Goal: Task Accomplishment & Management: Complete application form

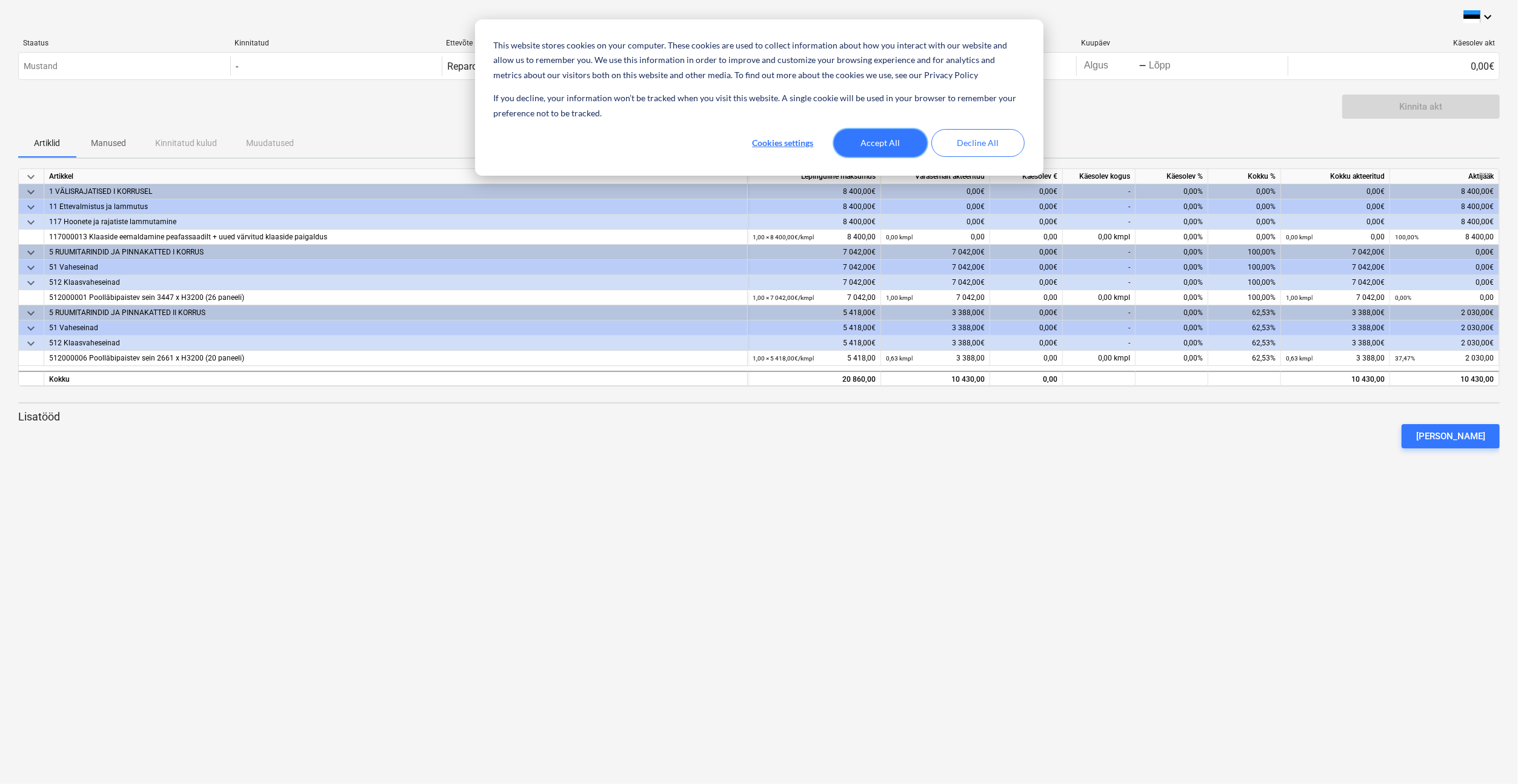
click at [867, 140] on button "Accept All" at bounding box center [880, 143] width 93 height 28
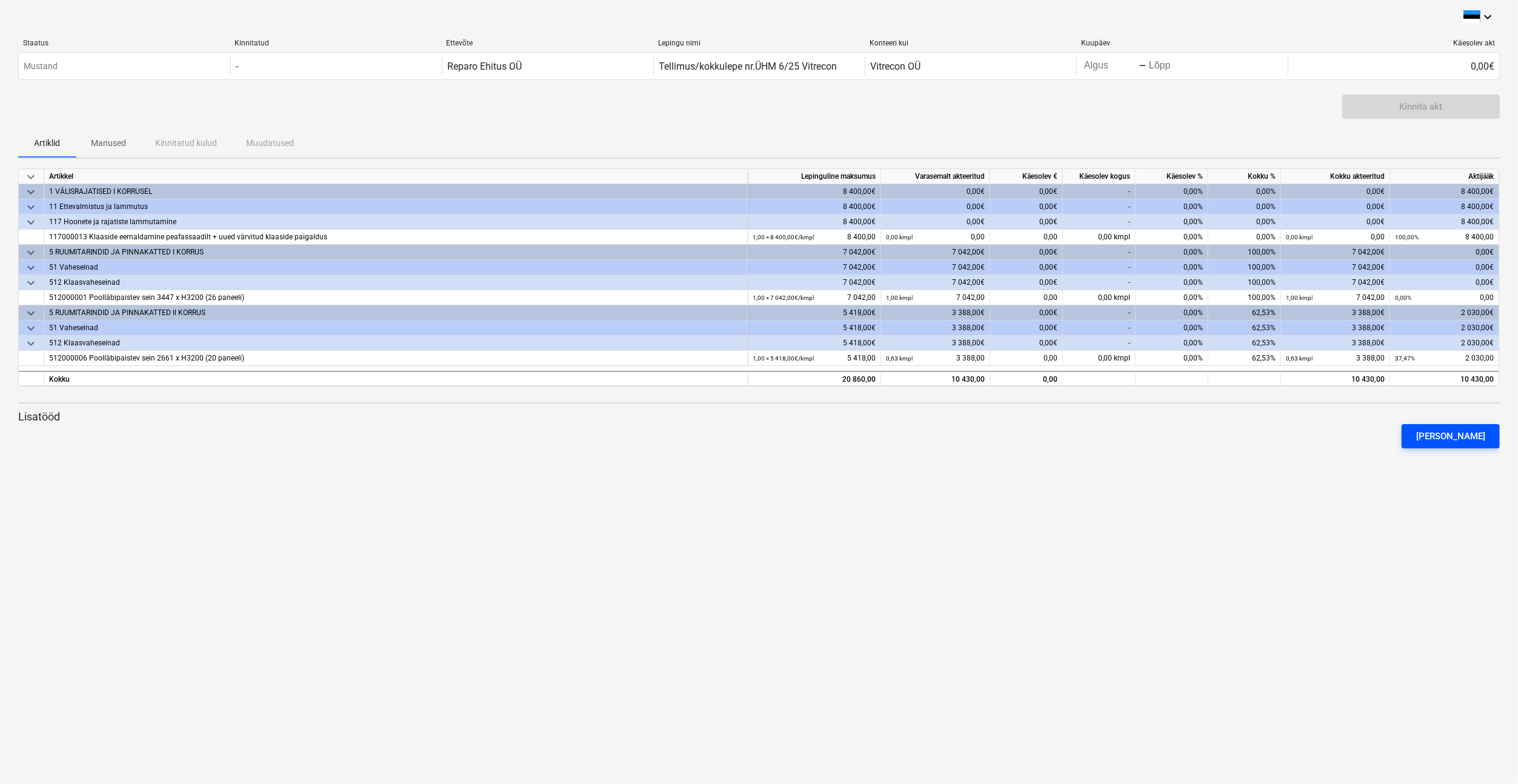
click at [1462, 433] on div "[PERSON_NAME]" at bounding box center [1450, 436] width 69 height 16
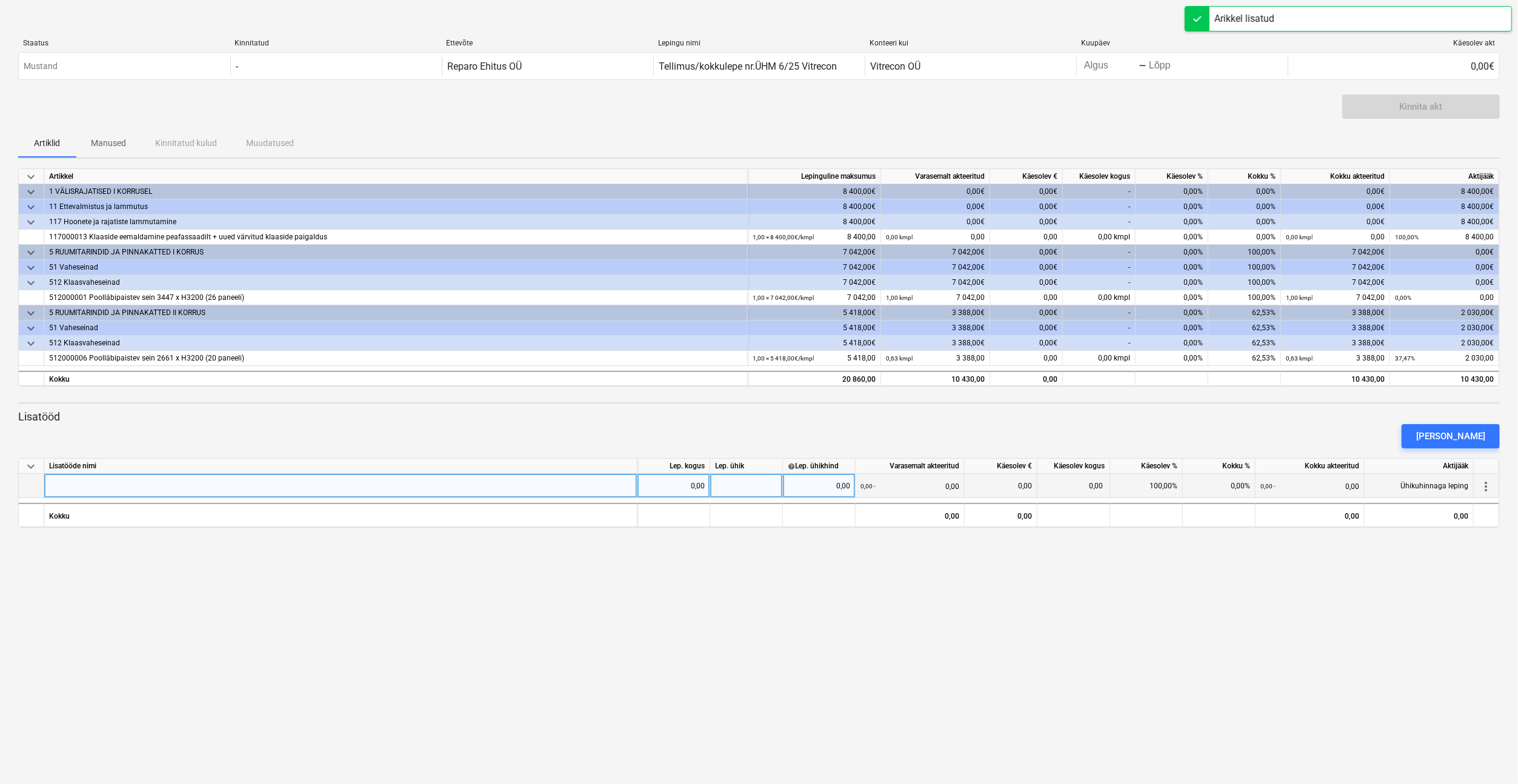
click at [56, 486] on div at bounding box center [341, 486] width 593 height 25
click at [72, 486] on div at bounding box center [341, 486] width 593 height 25
click at [187, 487] on input "Vahelaeesiste värvitud 6mm klaaside ärajäämine" at bounding box center [341, 486] width 593 height 24
click at [223, 483] on input "Vahelaeesiste värvitud 6mm klaasidevahetuse ära jäämine" at bounding box center [341, 486] width 593 height 24
drag, startPoint x: 140, startPoint y: 486, endPoint x: 152, endPoint y: 486, distance: 12.0
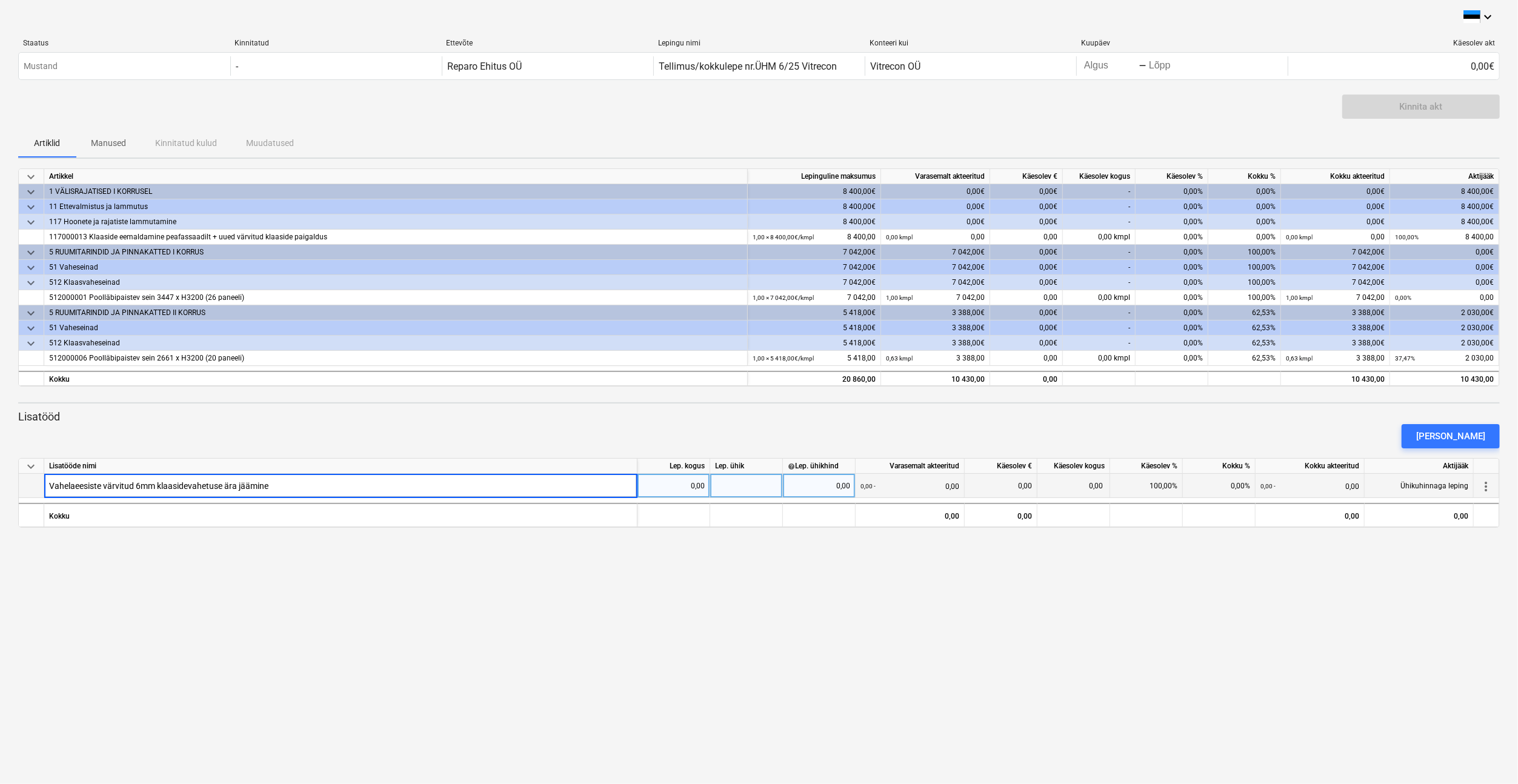
click at [152, 486] on input "Vahelaeesiste värvitud 6mm klaasidevahetuse ära jäämine" at bounding box center [341, 486] width 593 height 24
click at [103, 488] on input "Vahelaeesiste värvitud klaasidevahetuse ära jäämine" at bounding box center [341, 486] width 593 height 24
click at [157, 486] on input "Vahelaeesiste 6mm värvitud klaasidevahetuse ära jäämine" at bounding box center [341, 486] width 593 height 24
click at [188, 484] on input "Vahelaeesiste 6mm värvitud klaasidevahetuse ära jäämine" at bounding box center [341, 486] width 593 height 24
type input "Vahelaeesiste 6mm värvitud klaaside vahetuse ära jäämine"
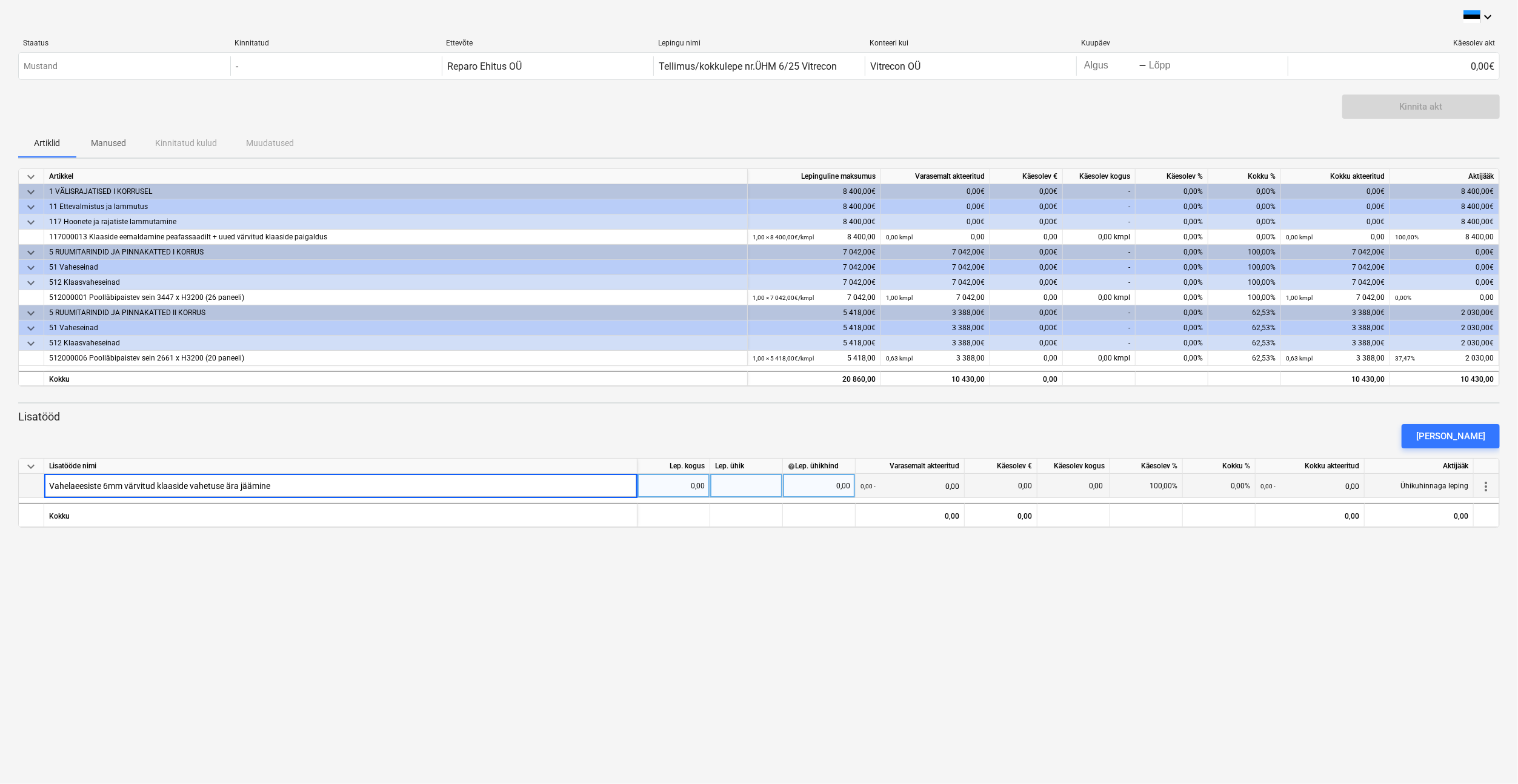
click at [740, 486] on div at bounding box center [746, 486] width 73 height 25
click at [803, 486] on div "0,00" at bounding box center [819, 486] width 62 height 25
click at [834, 486] on input "1282" at bounding box center [819, 486] width 72 height 24
type input "-1282"
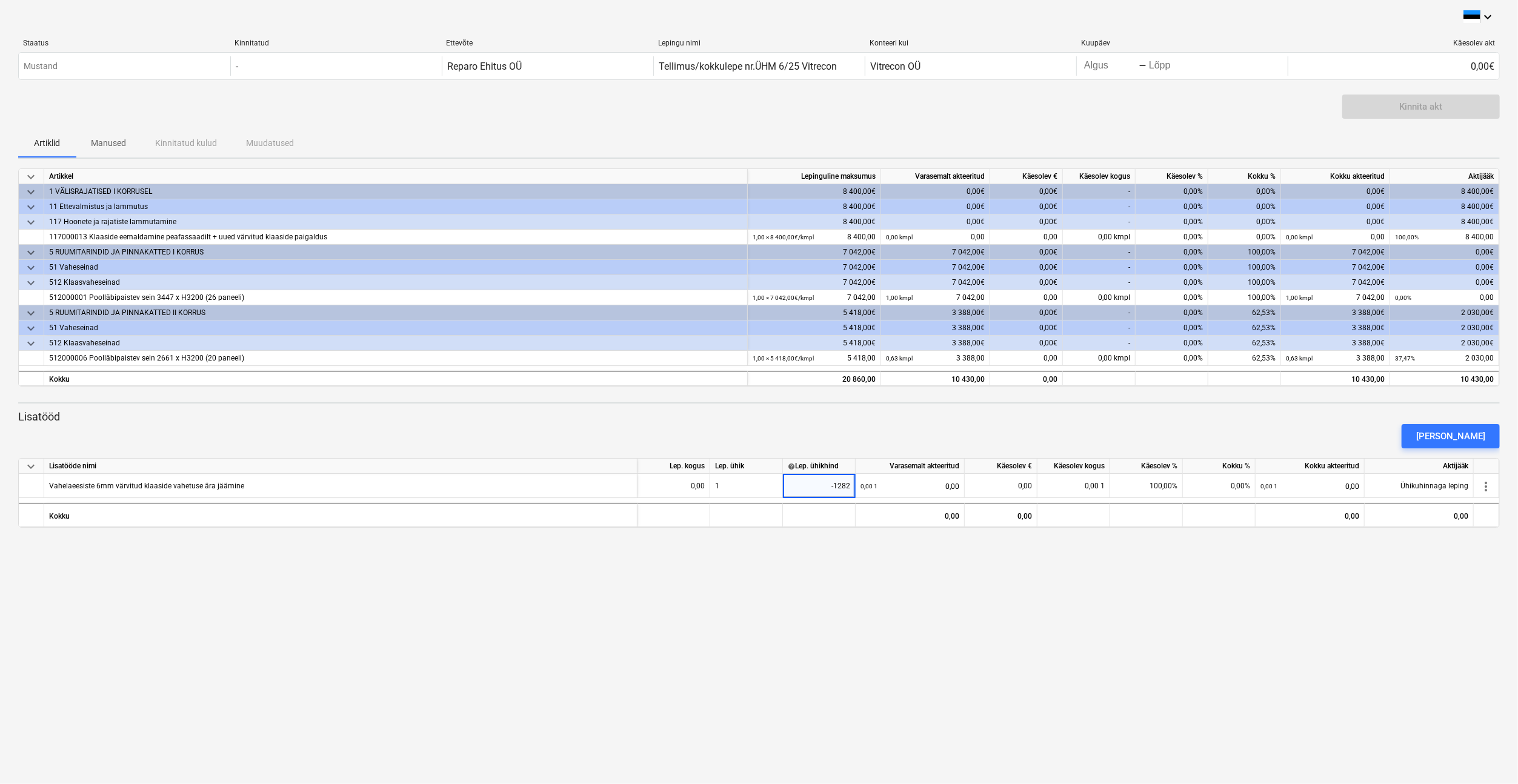
click at [871, 596] on div "keyboard_arrow_down Staatus Kinnitatud Ettevõte Lepingu nimi Konteeri kui Kuupä…" at bounding box center [759, 392] width 1518 height 784
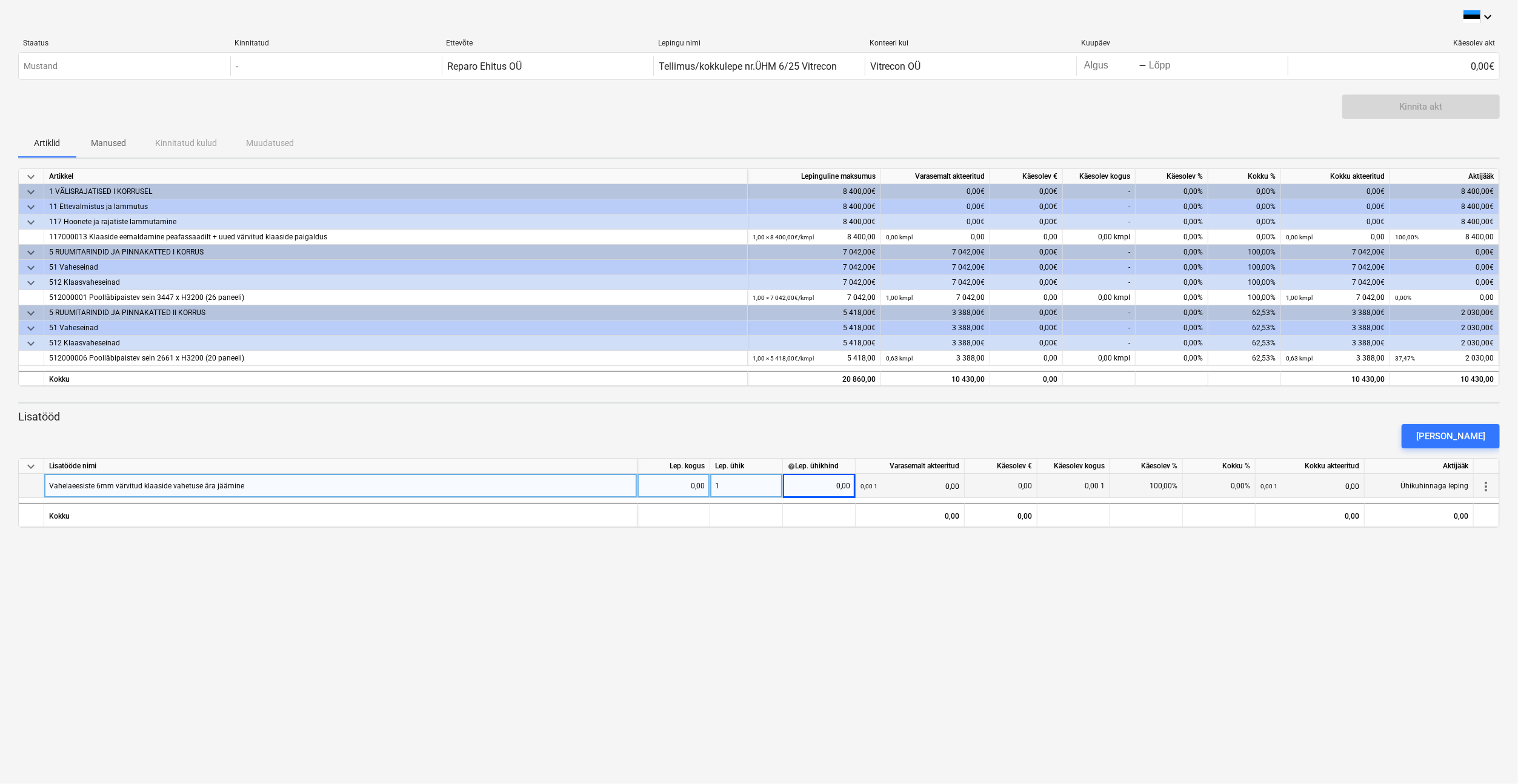
click at [691, 486] on div "0,00" at bounding box center [673, 486] width 62 height 25
click at [849, 486] on div "0,00" at bounding box center [819, 486] width 62 height 25
type input "-1282"
click at [832, 558] on div "keyboard_arrow_down Staatus Kinnitatud Ettevõte Lepingu nimi Konteeri kui Kuupä…" at bounding box center [759, 392] width 1518 height 784
click at [730, 489] on div "1" at bounding box center [746, 486] width 73 height 25
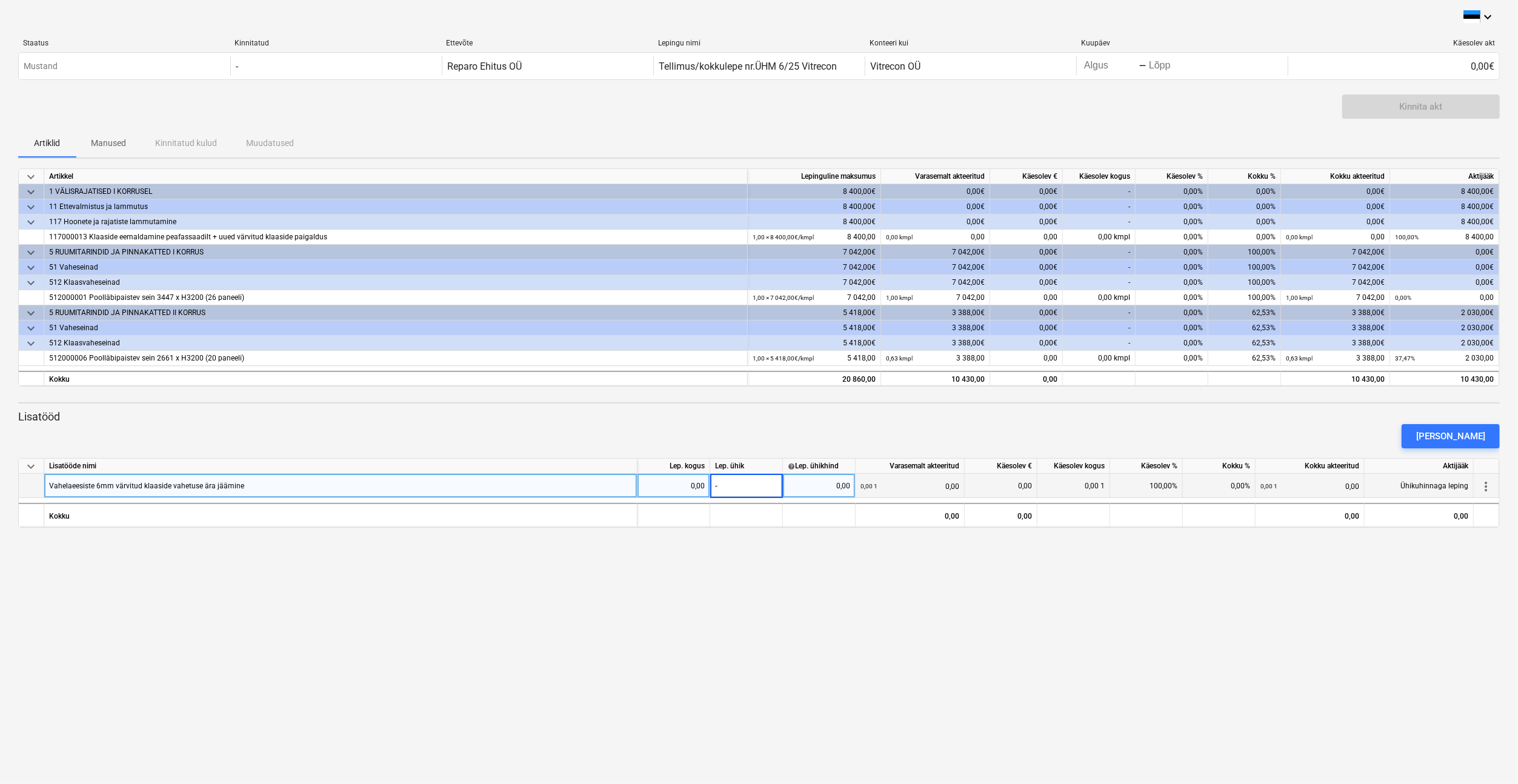
type input "-1"
click at [807, 488] on div "0,00" at bounding box center [819, 486] width 62 height 25
type input "1282"
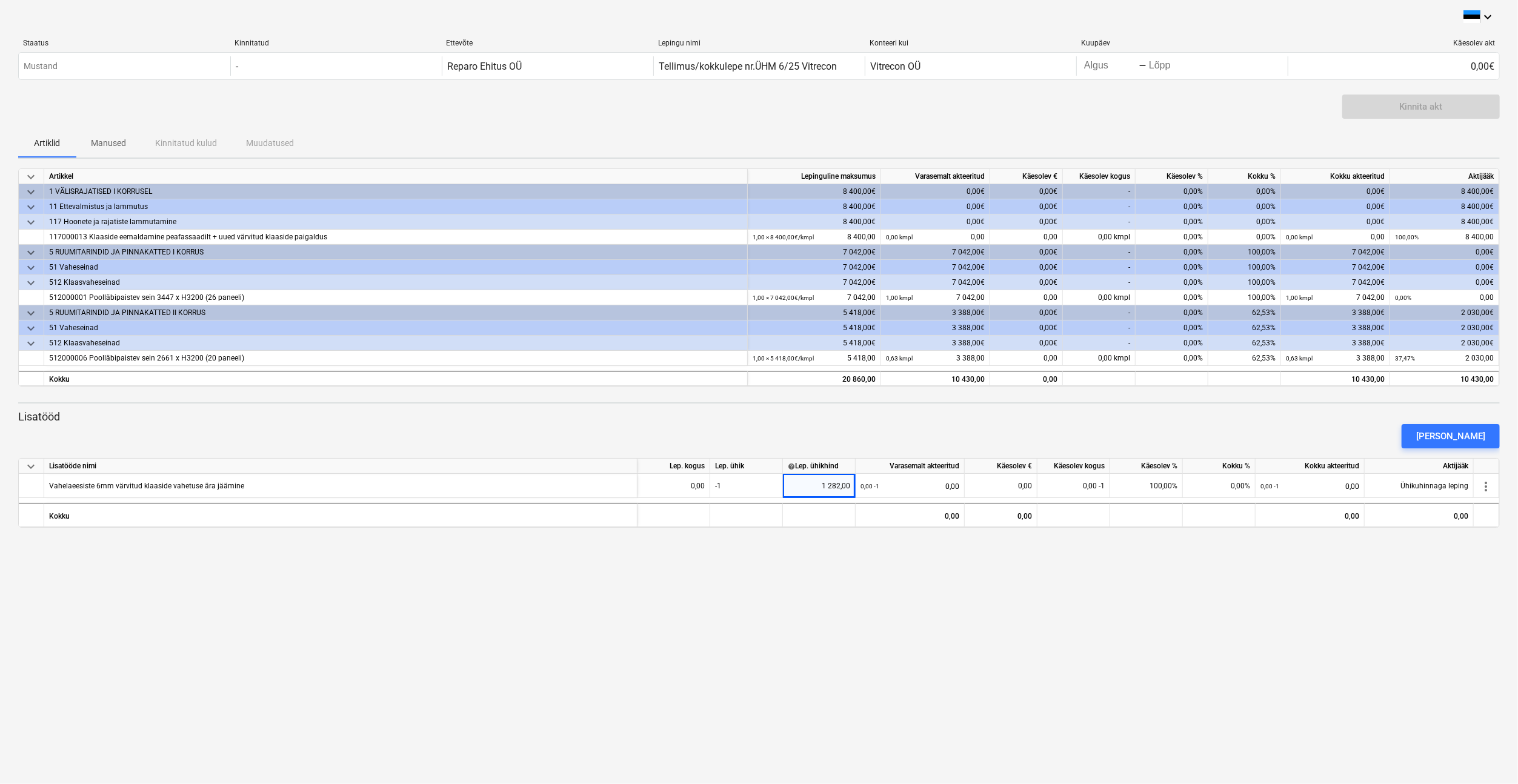
click at [882, 573] on div "keyboard_arrow_down Staatus Kinnitatud Ettevõte Lepingu nimi Konteeri kui Kuupä…" at bounding box center [759, 392] width 1518 height 784
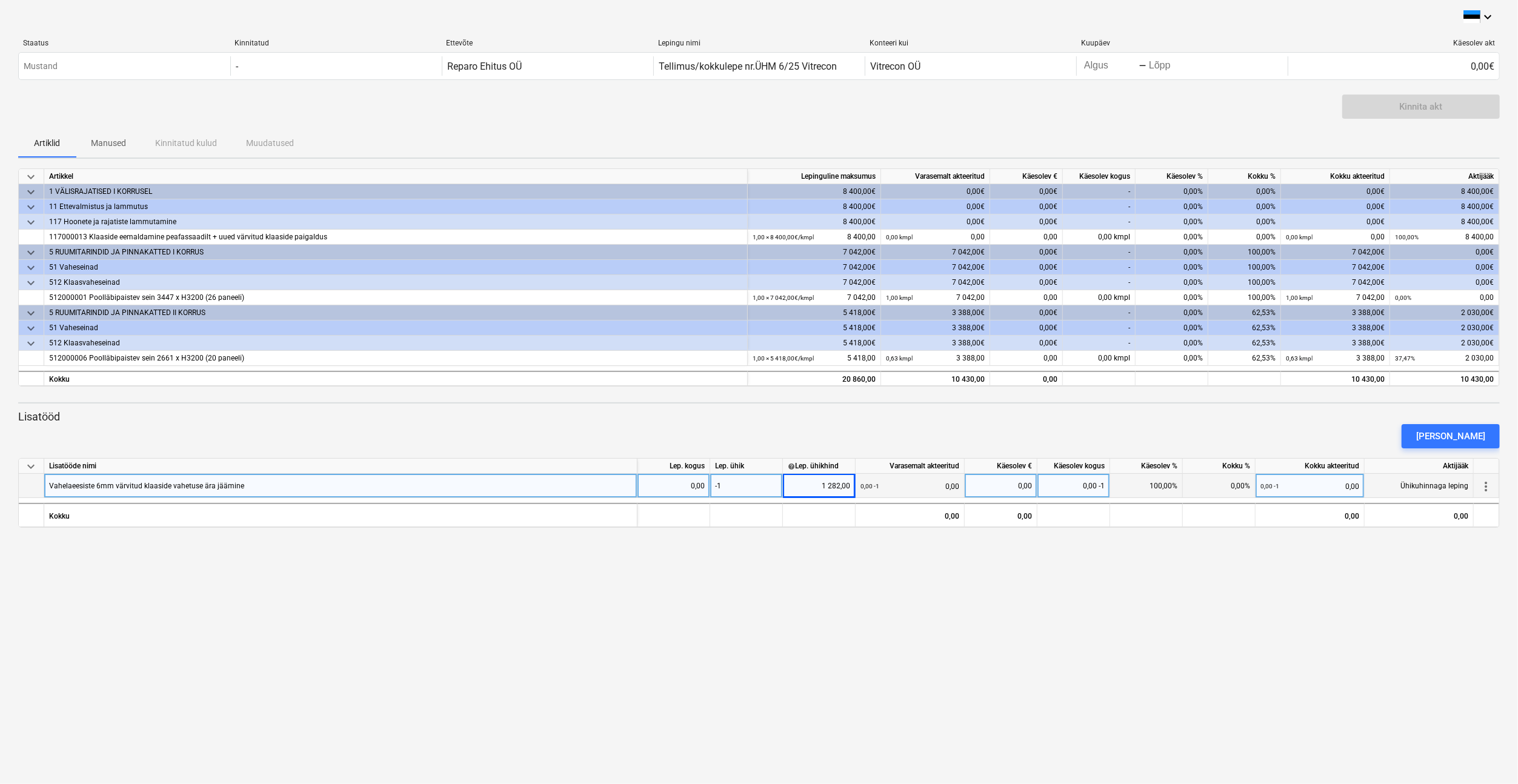
click at [726, 484] on div "-1" at bounding box center [746, 486] width 73 height 25
type input "1"
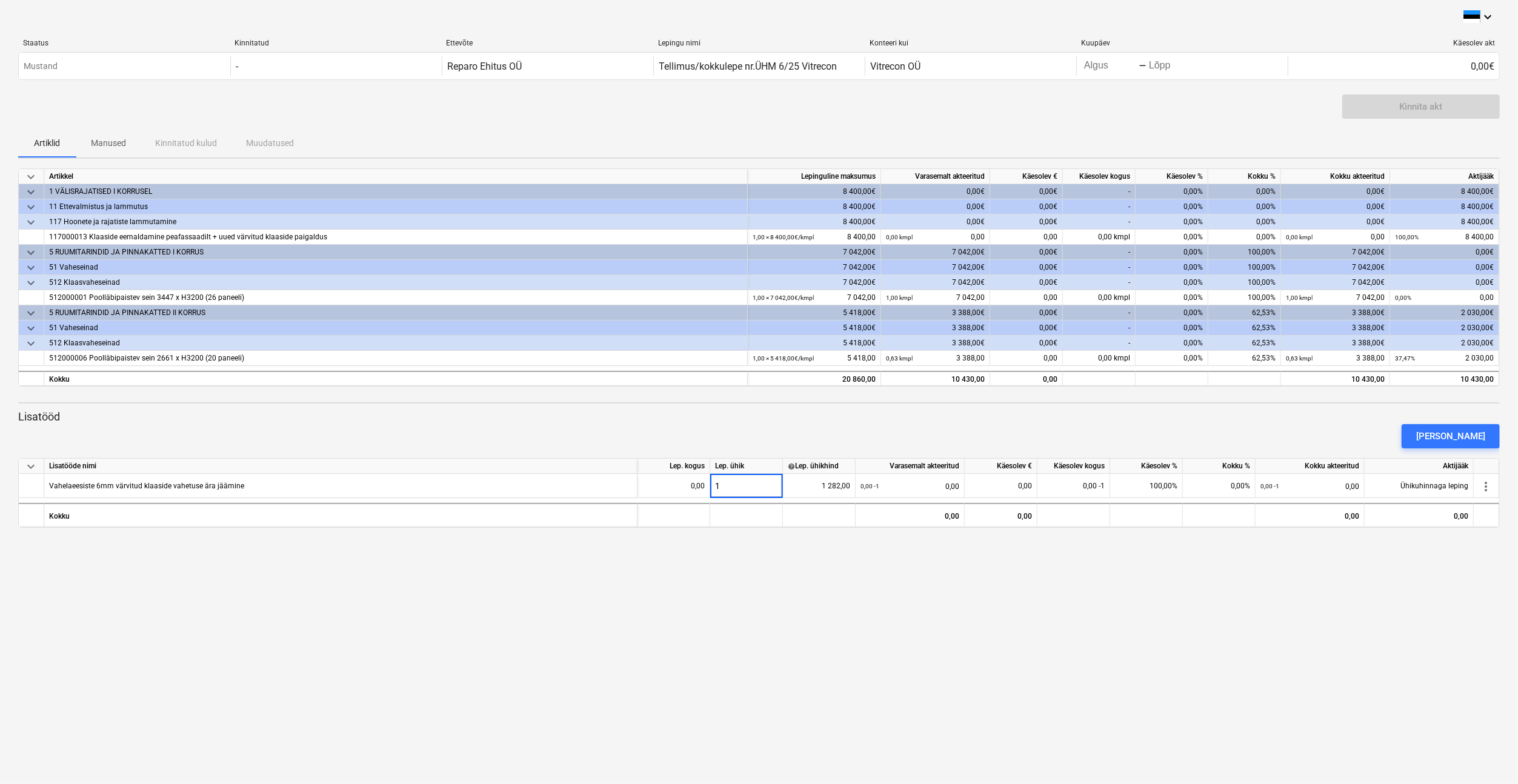
click at [760, 547] on div "keyboard_arrow_down Staatus Kinnitatud Ettevõte Lepingu nimi Konteeri kui Kuupä…" at bounding box center [759, 392] width 1518 height 784
click at [843, 571] on div "keyboard_arrow_down Staatus Kinnitatud Ettevõte Lepingu nimi Konteeri kui Kuupä…" at bounding box center [759, 392] width 1518 height 784
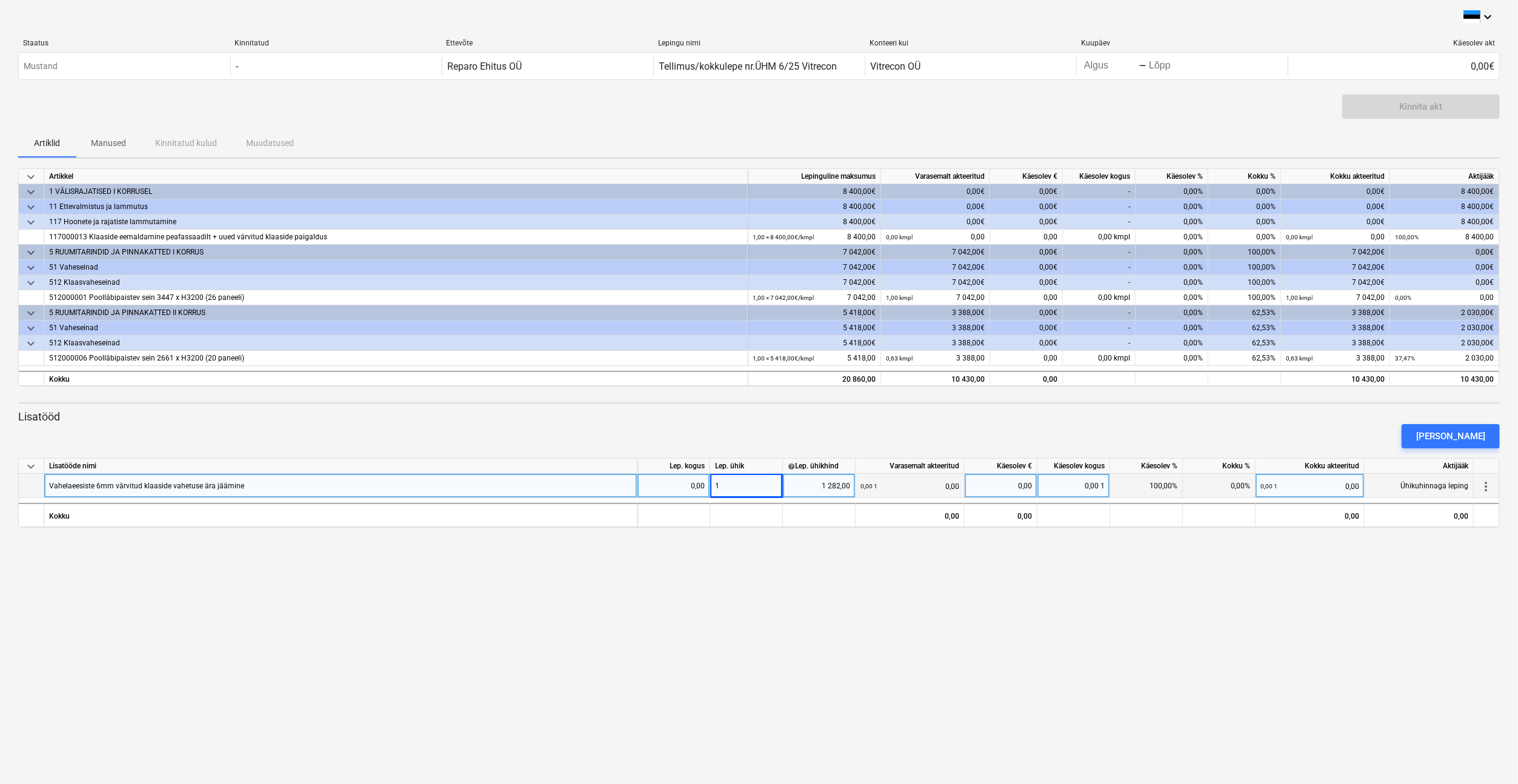
click at [690, 486] on div "0,00" at bounding box center [673, 486] width 62 height 25
type input "-1"
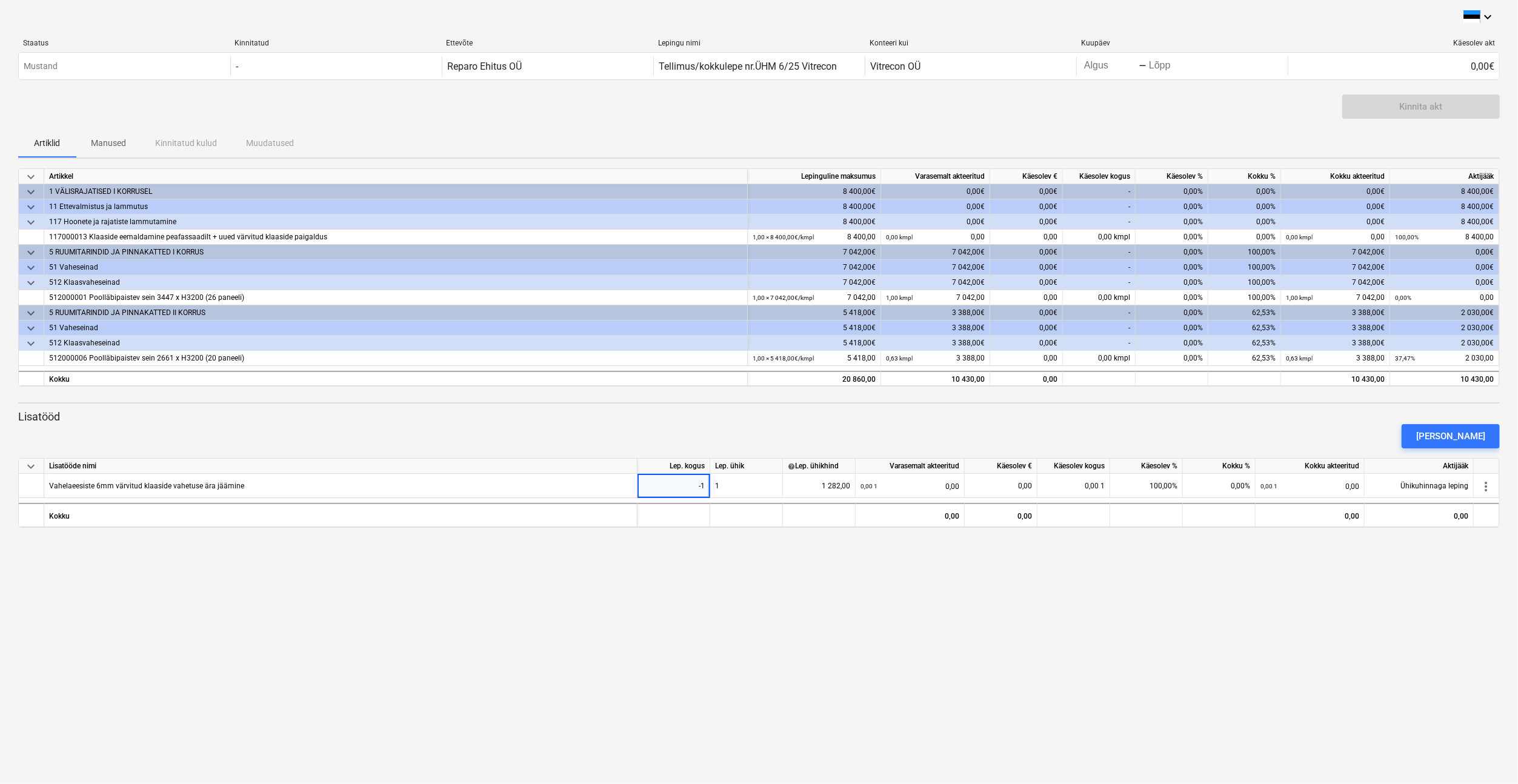
click at [743, 585] on div "keyboard_arrow_down Staatus Kinnitatud Ettevõte Lepingu nimi Konteeri kui Kuupä…" at bounding box center [759, 392] width 1518 height 784
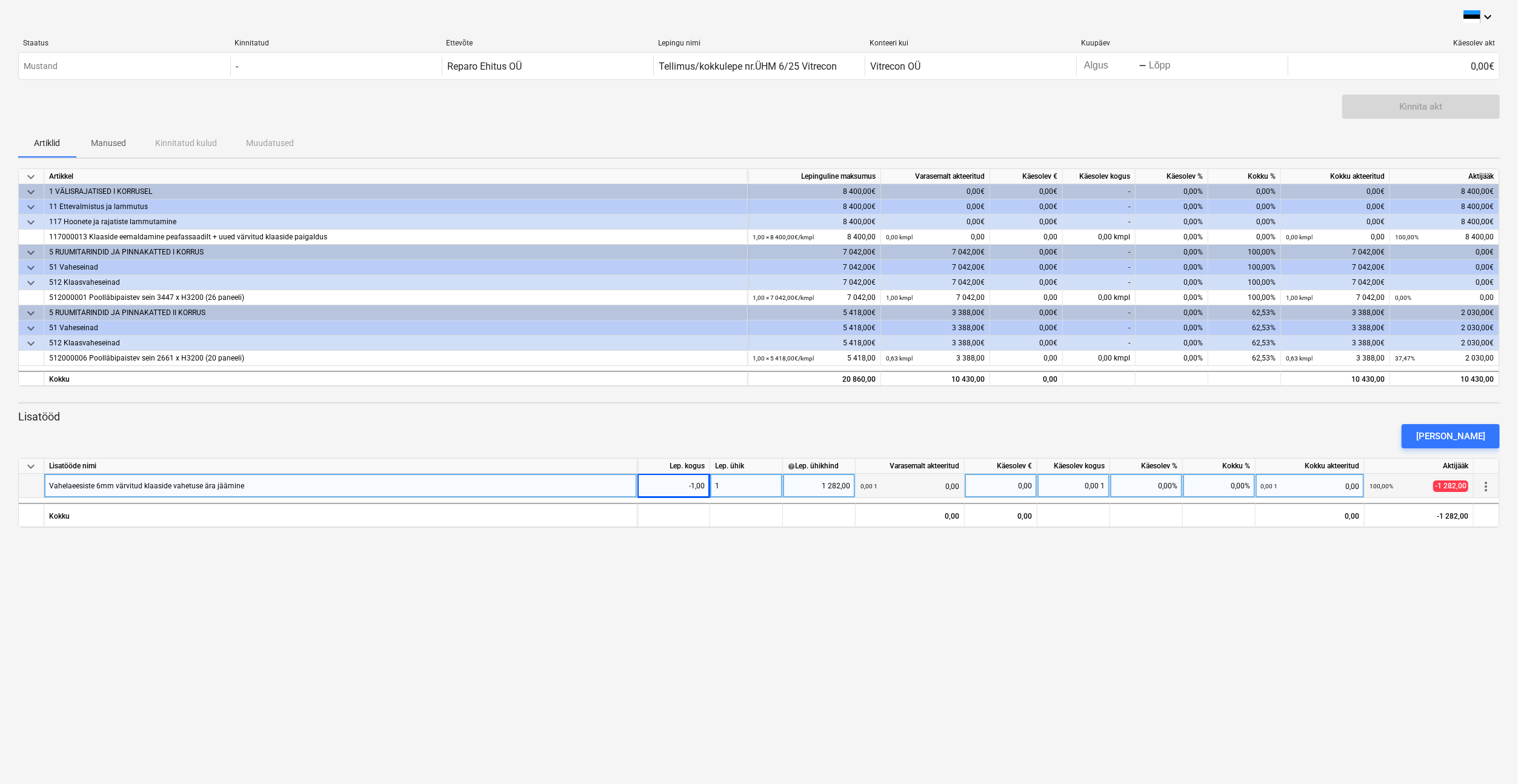
click at [737, 483] on div "1" at bounding box center [746, 486] width 73 height 25
type input "kmpl"
click at [798, 559] on div "keyboard_arrow_down Staatus Kinnitatud Ettevõte Lepingu nimi Konteeri kui Kuupä…" at bounding box center [759, 392] width 1518 height 784
click at [1462, 433] on div "[PERSON_NAME]" at bounding box center [1450, 436] width 69 height 16
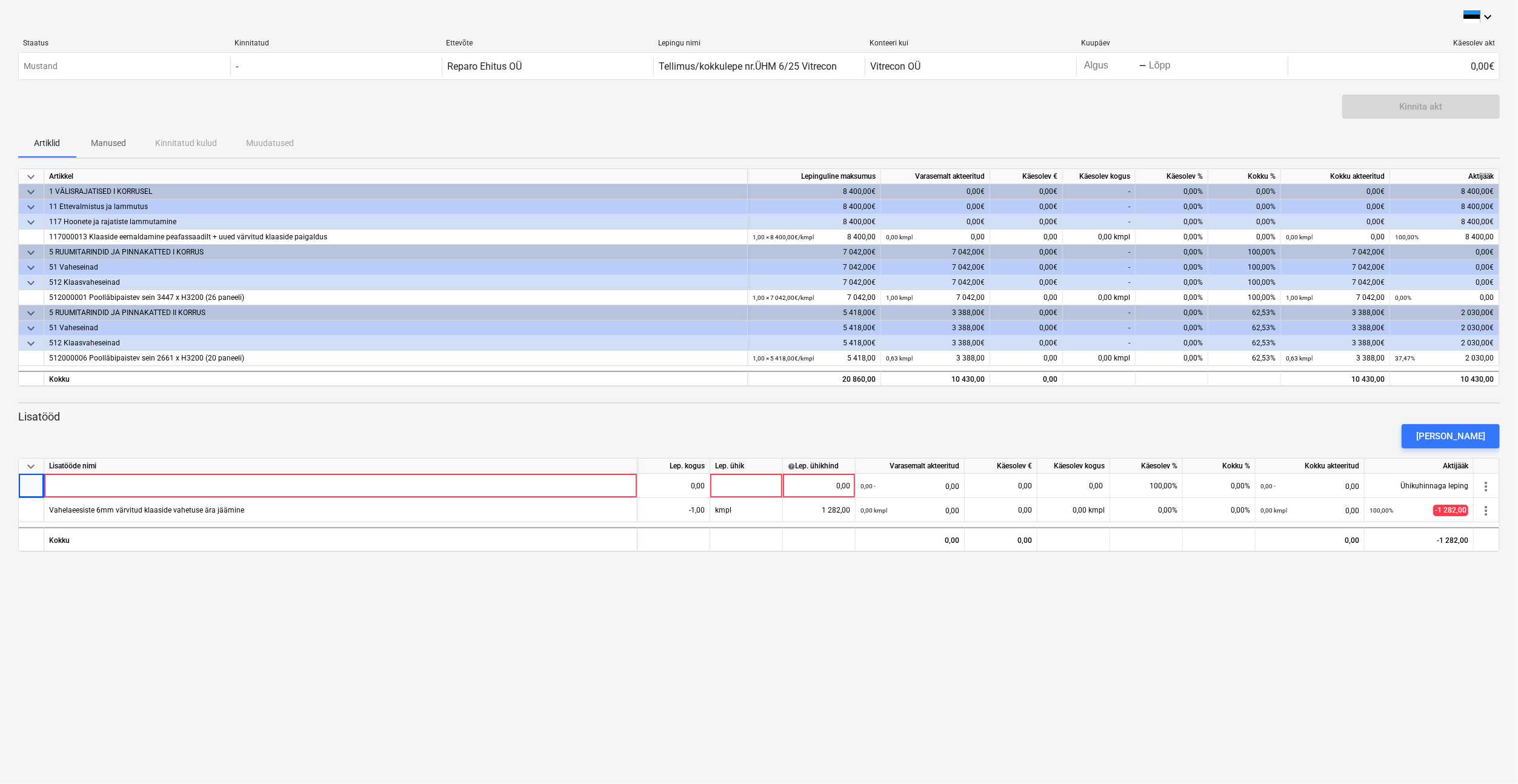
drag, startPoint x: 33, startPoint y: 486, endPoint x: 436, endPoint y: 671, distance: 443.4
click at [452, 675] on div "keyboard_arrow_down Staatus Kinnitatud Ettevõte Lepingu nimi Konteeri kui Kuupä…" at bounding box center [759, 392] width 1518 height 784
click at [1322, 656] on div "keyboard_arrow_down Staatus Kinnitatud Ettevõte Lepingu nimi Konteeri kui Kuupä…" at bounding box center [759, 392] width 1518 height 784
drag, startPoint x: 1488, startPoint y: 487, endPoint x: 1183, endPoint y: 652, distance: 346.8
click at [1183, 653] on div "keyboard_arrow_down Staatus Kinnitatud Ettevõte Lepingu nimi Konteeri kui Kuupä…" at bounding box center [759, 392] width 1518 height 784
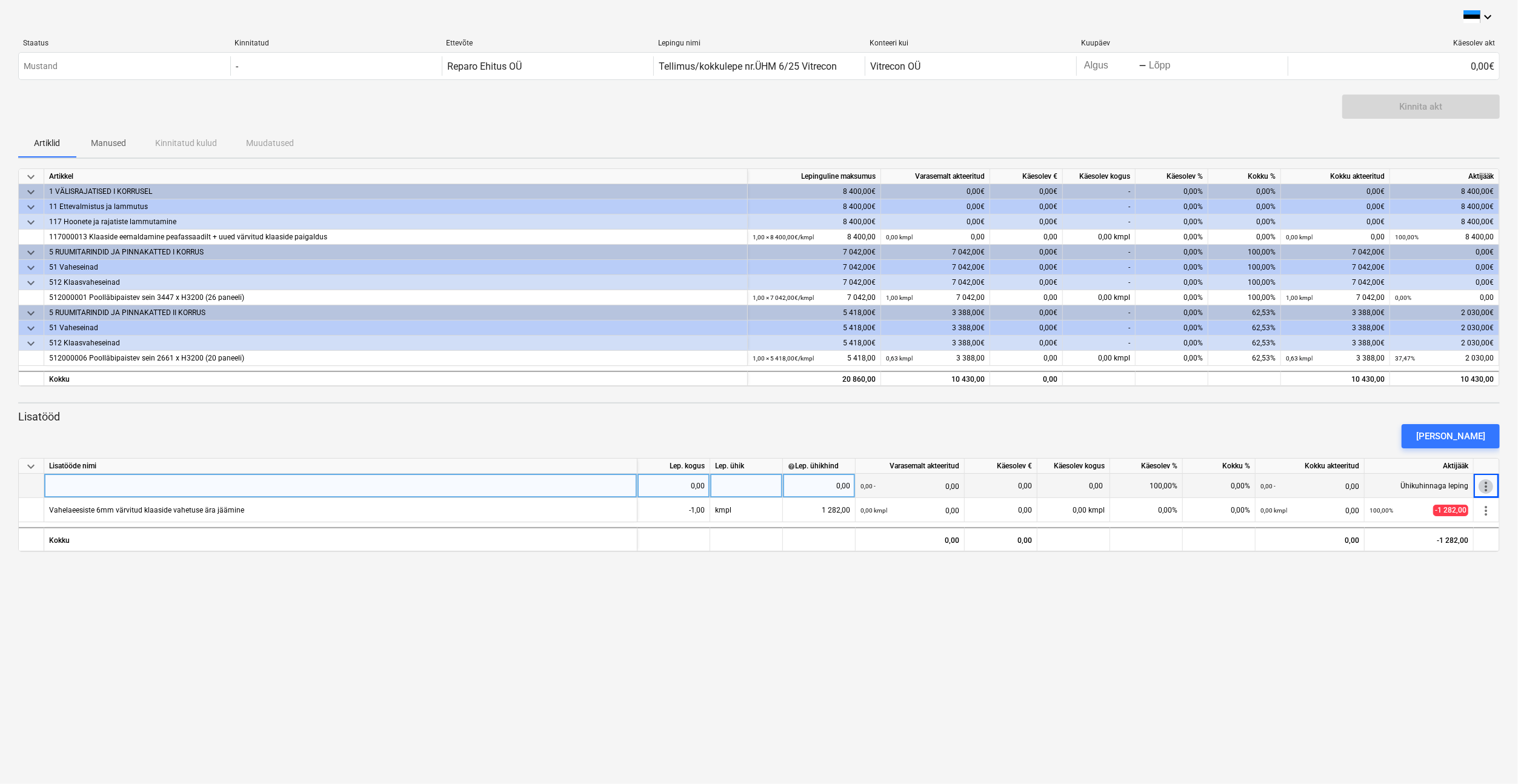
click at [1485, 487] on span "more_vert" at bounding box center [1486, 486] width 15 height 15
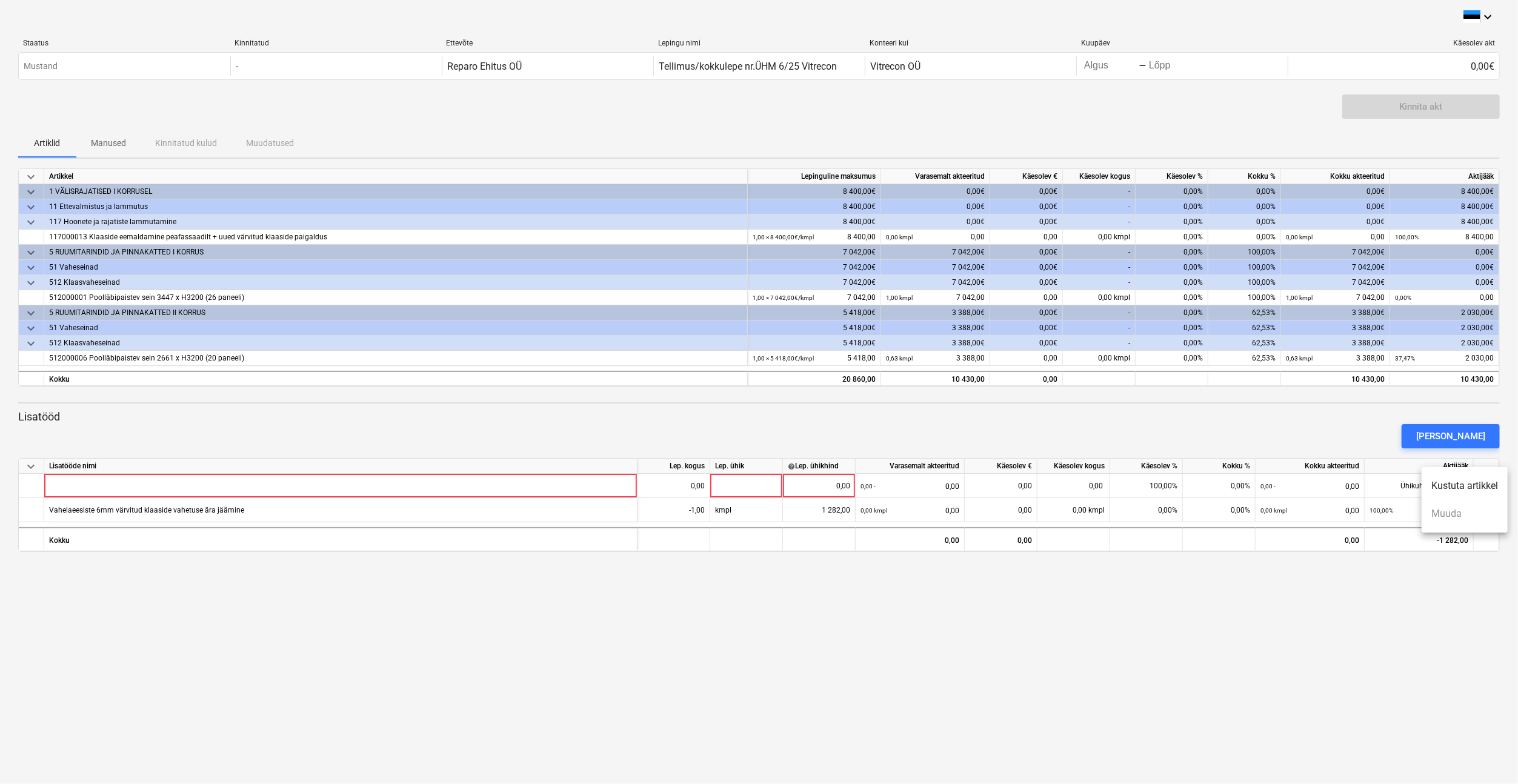
click at [1484, 487] on li "Kustuta artikkel" at bounding box center [1464, 486] width 86 height 28
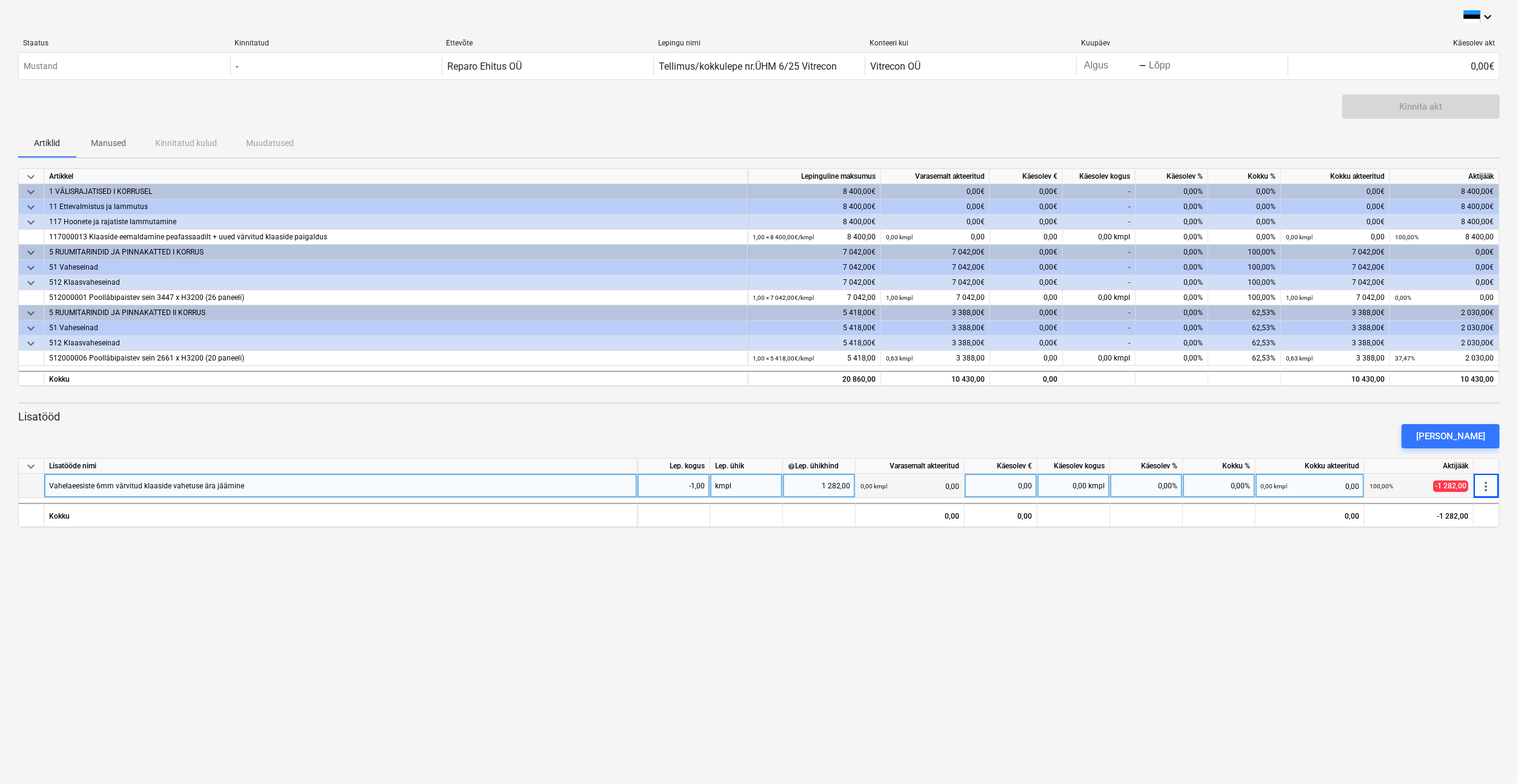
click at [680, 484] on div "-1,00" at bounding box center [673, 486] width 62 height 25
type input "1"
click at [698, 575] on div "keyboard_arrow_down Staatus Kinnitatud Ettevõte Lepingu nimi Konteeri kui Kuupä…" at bounding box center [759, 392] width 1518 height 784
click at [997, 486] on div "0,00" at bounding box center [1001, 486] width 62 height 25
click at [1037, 189] on div "0,00€" at bounding box center [1027, 192] width 73 height 15
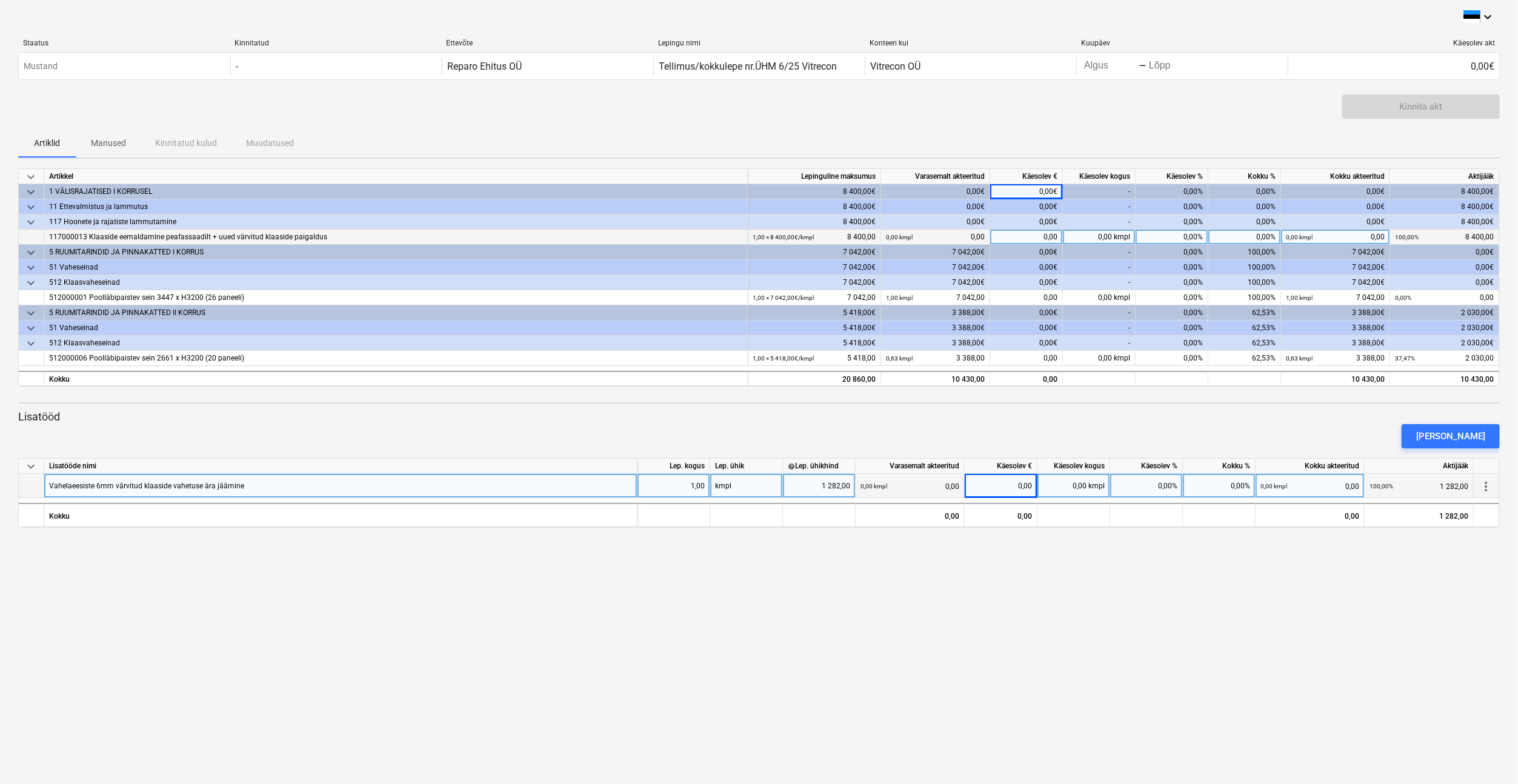
click at [1037, 236] on div "0,00" at bounding box center [1027, 237] width 73 height 15
type input "8400"
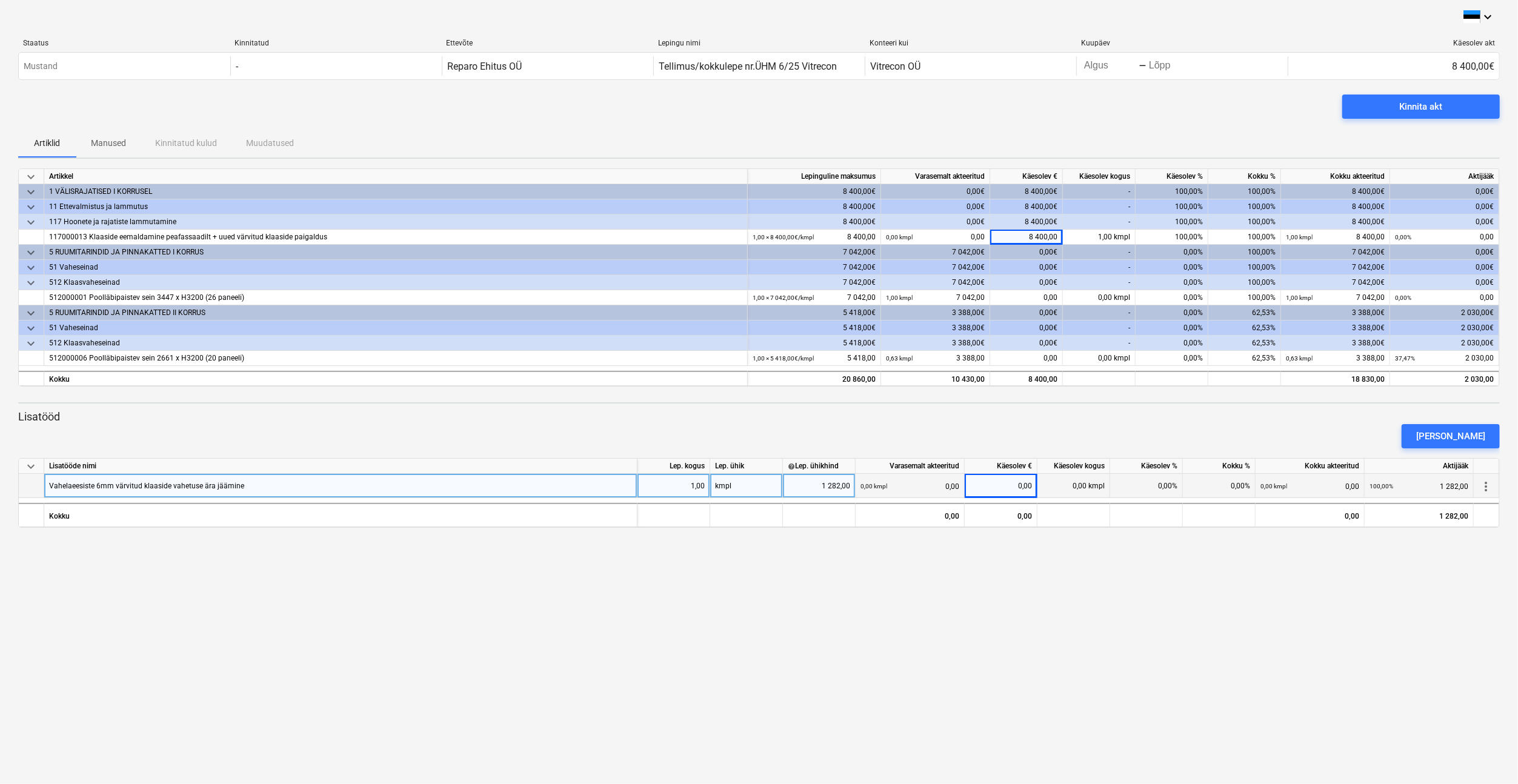
click at [1037, 687] on div "keyboard_arrow_down Staatus Kinnitatud Ettevõte Lepingu nimi Konteeri kui Kuupä…" at bounding box center [759, 392] width 1518 height 784
click at [1033, 357] on div "0,00" at bounding box center [1027, 358] width 73 height 15
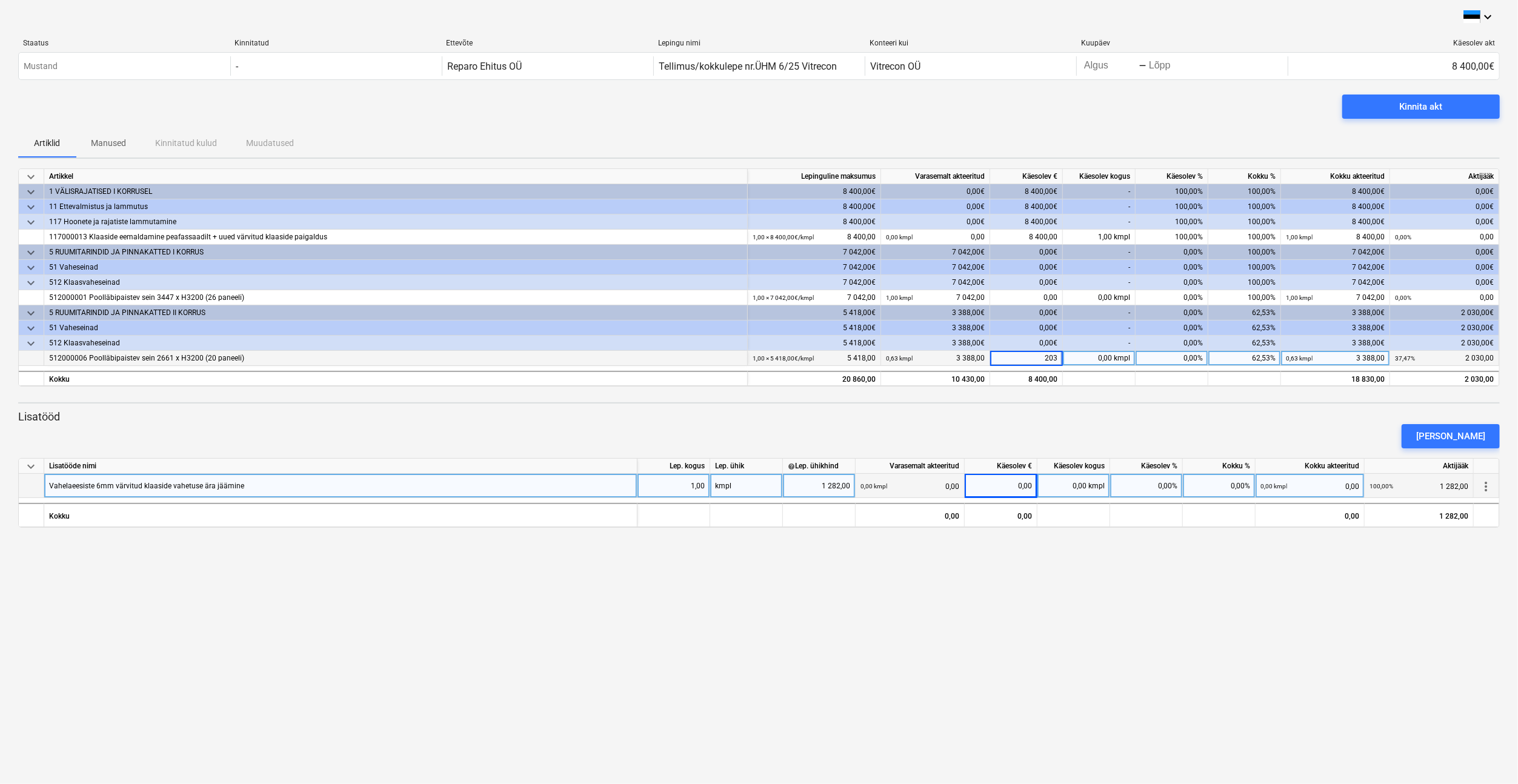
type input "2030"
click at [1060, 423] on div "[PERSON_NAME]" at bounding box center [759, 436] width 1491 height 34
click at [1027, 485] on div "0,00" at bounding box center [1001, 486] width 62 height 25
click at [1014, 483] on input "1282" at bounding box center [1000, 486] width 72 height 24
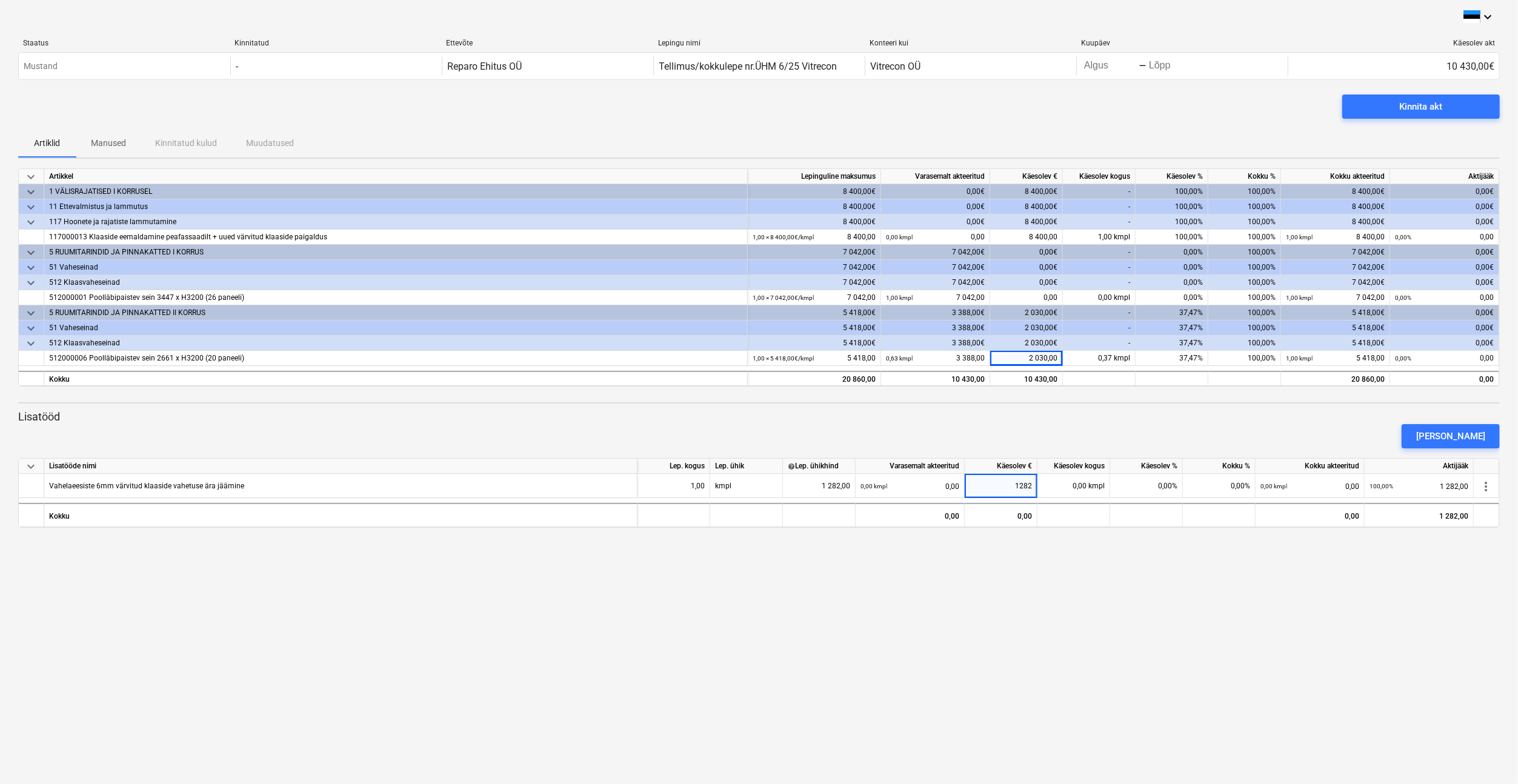
type input "-1282"
click at [1025, 593] on div "keyboard_arrow_down Staatus Kinnitatud Ettevõte Lepingu nimi Konteeri kui Kuupä…" at bounding box center [759, 392] width 1518 height 784
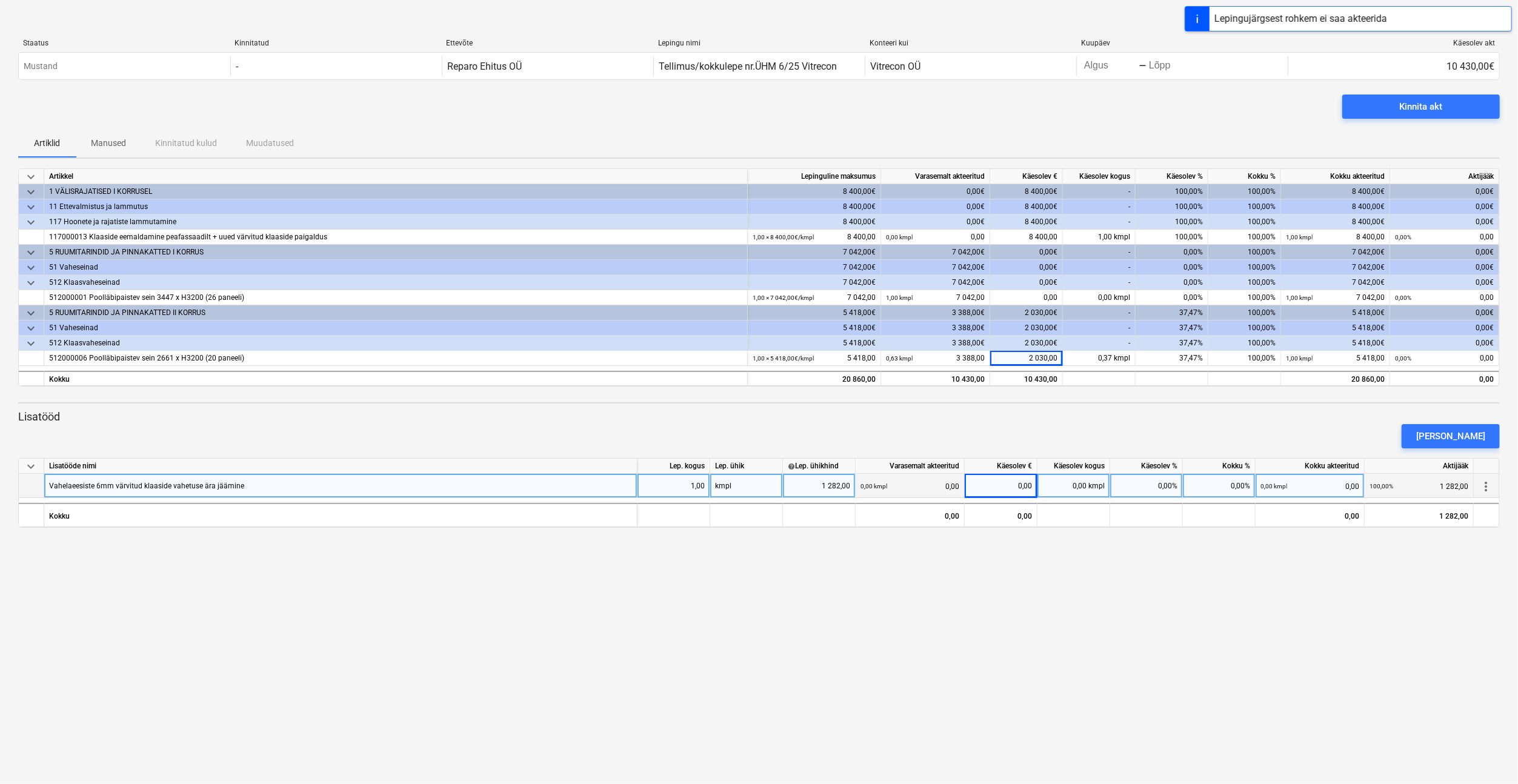
click at [693, 484] on div "1,00" at bounding box center [673, 486] width 62 height 25
type input "-1"
click at [928, 603] on div "keyboard_arrow_down Staatus Kinnitatud Ettevõte Lepingu nimi Konteeri kui Kuupä…" at bounding box center [759, 392] width 1518 height 784
click at [1015, 487] on div "0,00" at bounding box center [1001, 486] width 62 height 25
type input "1282"
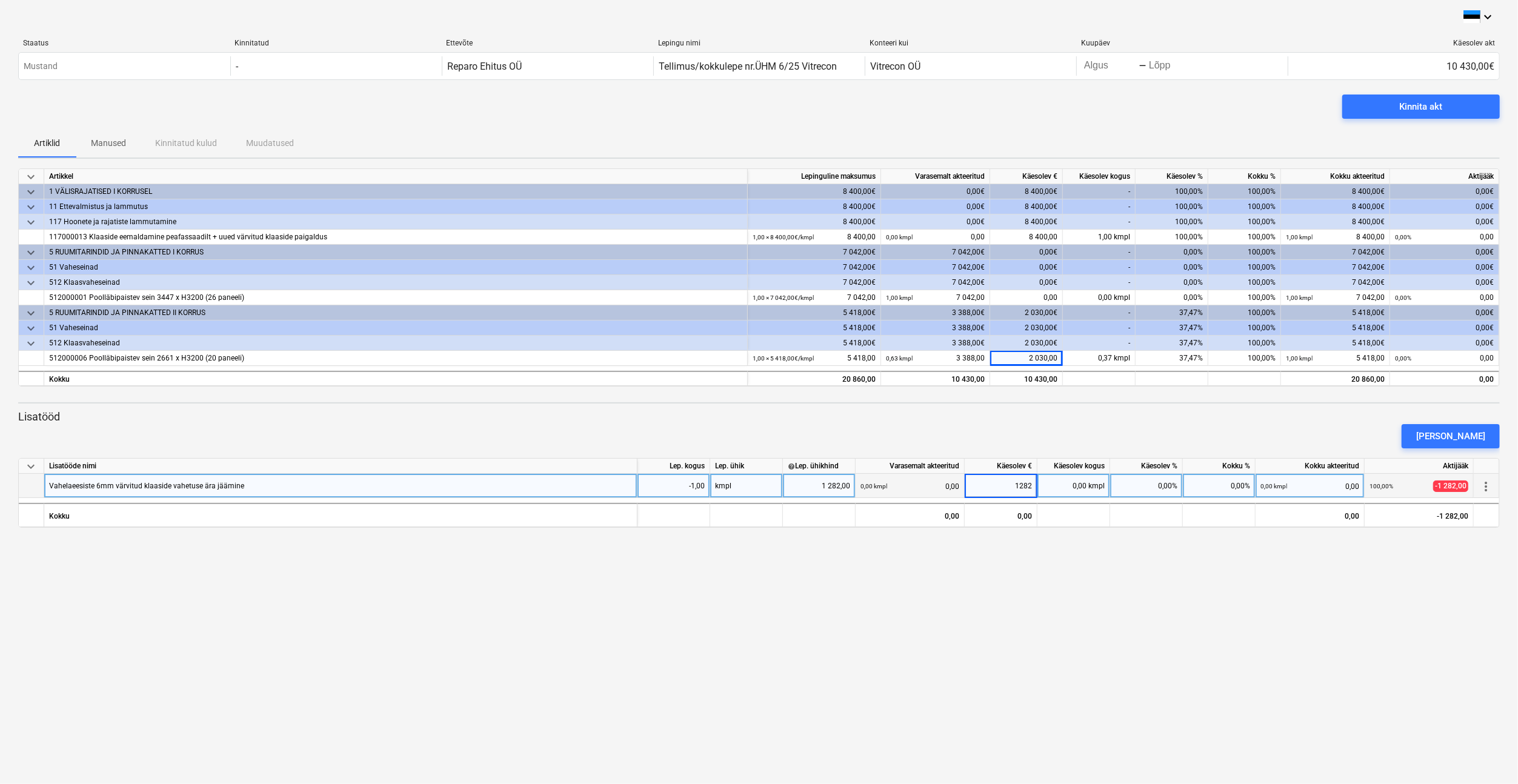
click at [1006, 623] on div "keyboard_arrow_down Staatus Kinnitatud Ettevõte Lepingu nimi Konteeri kui Kuupä…" at bounding box center [759, 392] width 1518 height 784
click at [1073, 486] on div "0,00 kmpl" at bounding box center [1074, 486] width 73 height 25
type input "1"
click at [1096, 553] on div "keyboard_arrow_down Staatus Kinnitatud Ettevõte Lepingu nimi Konteeri kui Kuupä…" at bounding box center [759, 392] width 1518 height 784
click at [917, 488] on div "0,00 kmpl 0,00" at bounding box center [909, 486] width 99 height 25
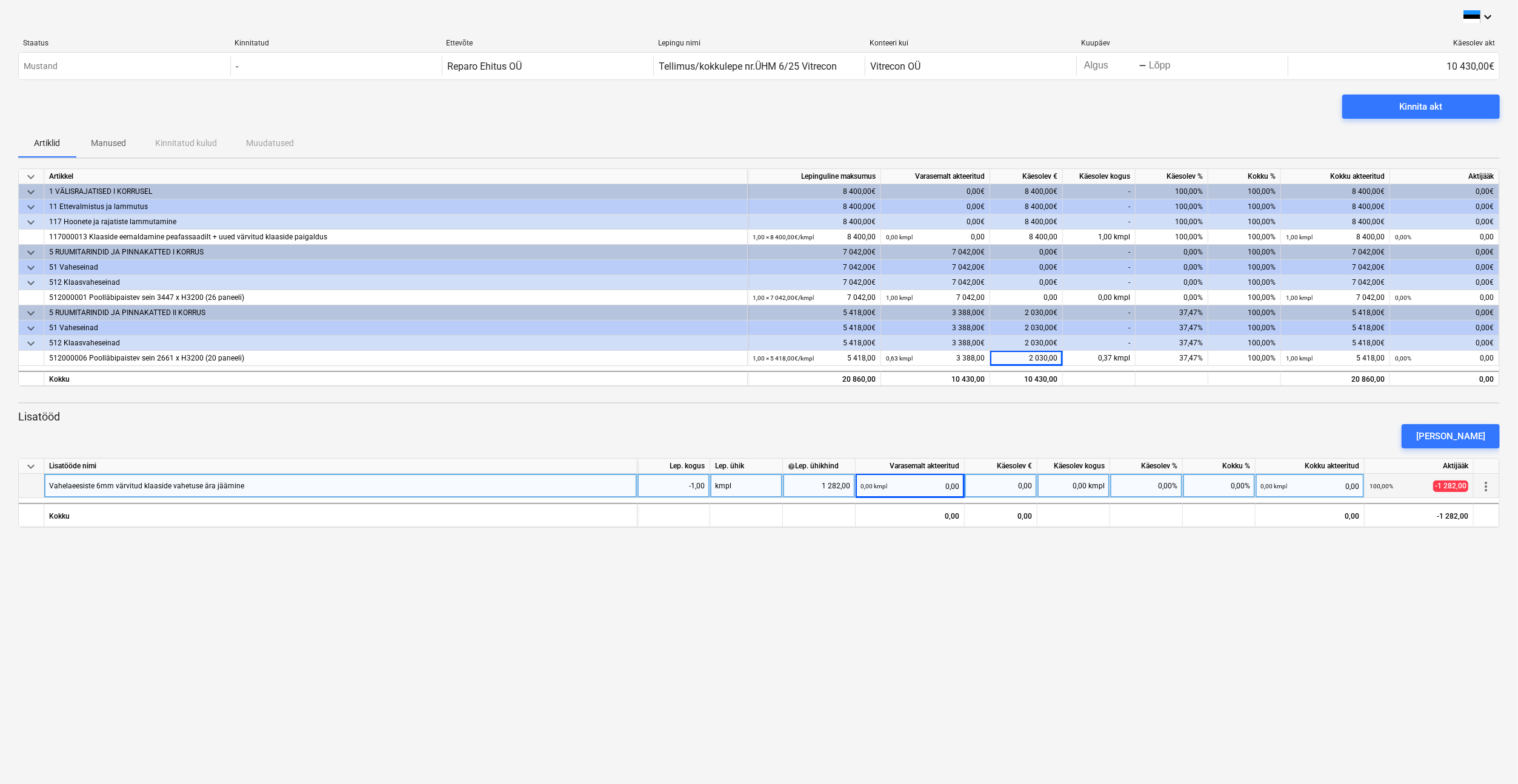
click at [691, 488] on div "-1,00" at bounding box center [673, 486] width 62 height 25
type input "1"
click at [815, 563] on div "keyboard_arrow_down Staatus Kinnitatud Ettevõte Lepingu nimi Konteeri kui Kuupä…" at bounding box center [759, 392] width 1518 height 784
click at [1070, 486] on div "0,00 kmpl" at bounding box center [1074, 486] width 73 height 25
type input "-1"
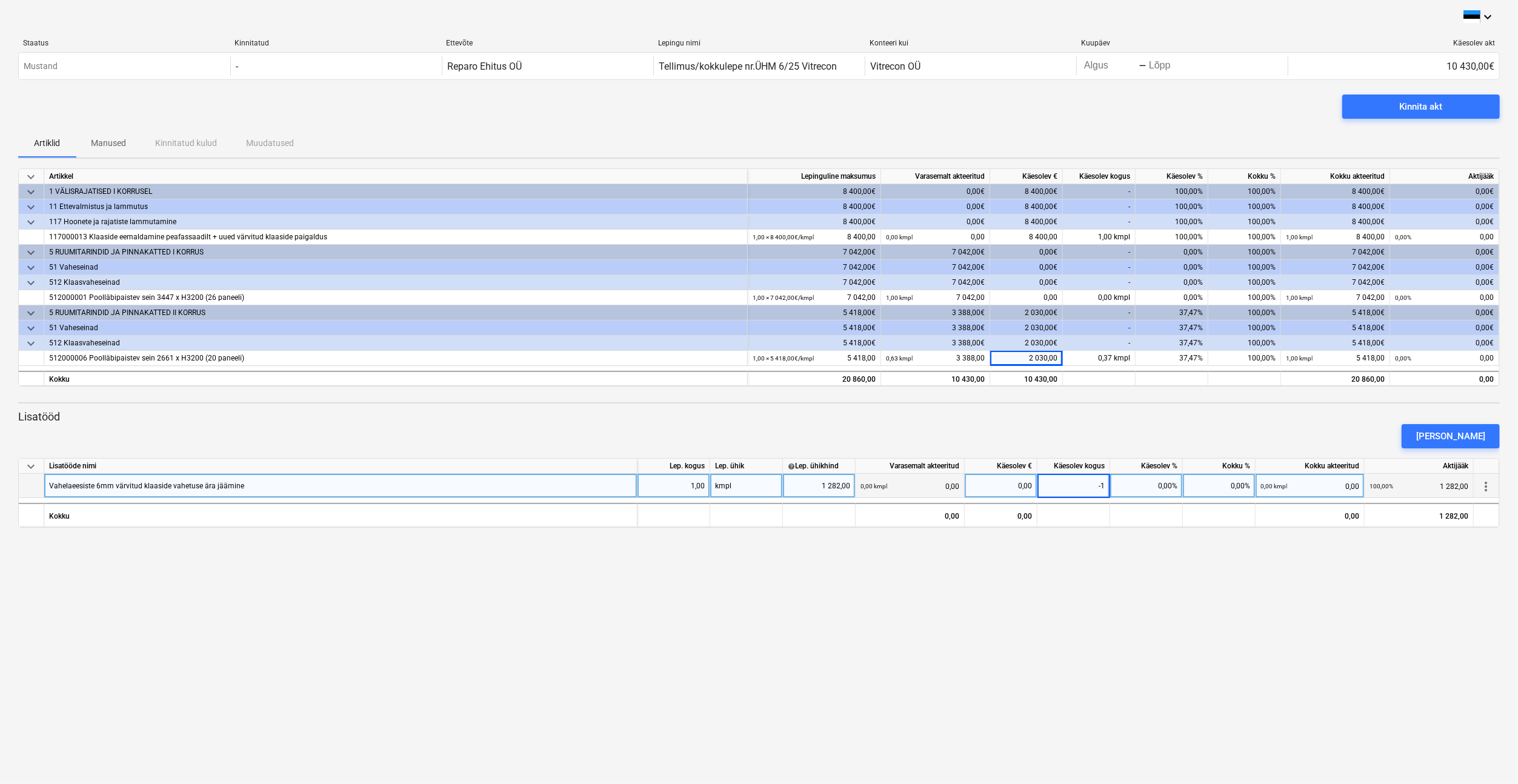
click at [1077, 636] on div "keyboard_arrow_down Staatus Kinnitatud Ettevõte Lepingu nimi Konteeri kui Kuupä…" at bounding box center [759, 392] width 1518 height 784
click at [822, 486] on div "1 282,00" at bounding box center [819, 486] width 62 height 25
click at [833, 484] on input "1282" at bounding box center [819, 486] width 72 height 24
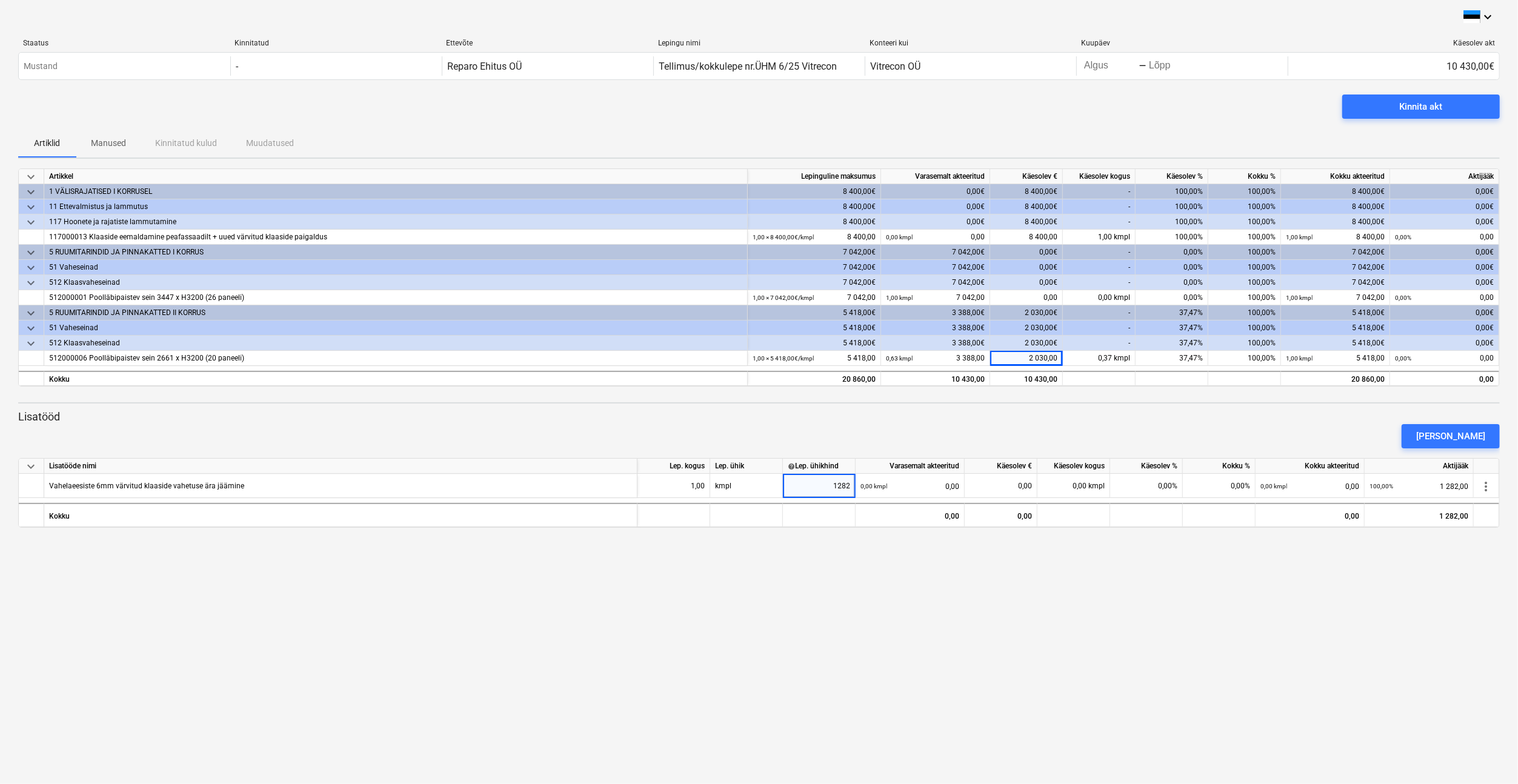
type input "-1282"
click at [859, 630] on div "keyboard_arrow_down Staatus Kinnitatud Ettevõte Lepingu nimi Konteeri kui Kuupä…" at bounding box center [759, 392] width 1518 height 784
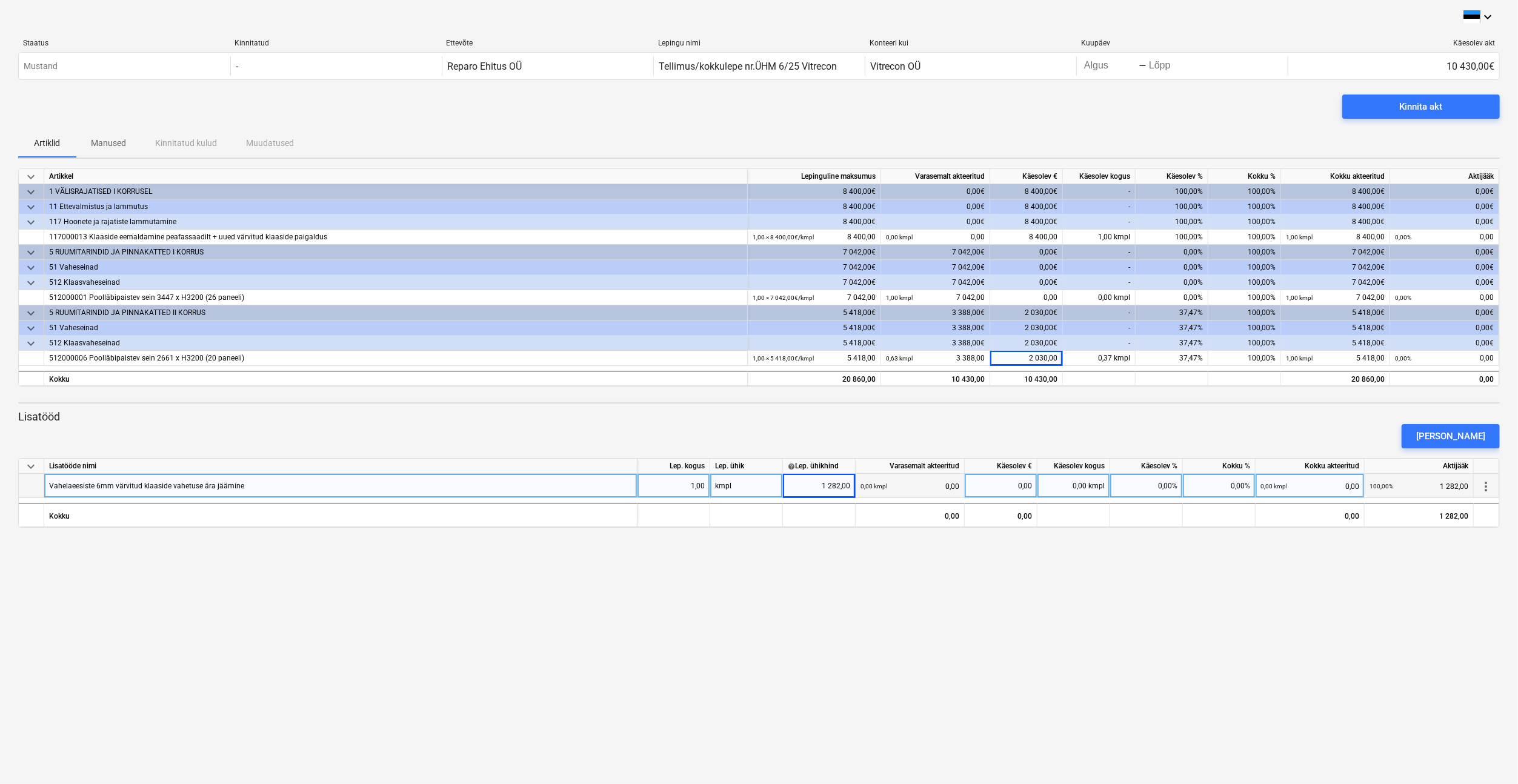
click at [1071, 488] on div "0,00 kmpl" at bounding box center [1074, 486] width 73 height 25
type input "-1"
click at [1071, 577] on div "keyboard_arrow_down Staatus Kinnitatud Ettevõte Lepingu nimi Konteeri kui Kuupä…" at bounding box center [759, 392] width 1518 height 784
click at [1000, 483] on div "0,00" at bounding box center [1001, 486] width 62 height 25
type input "-1282"
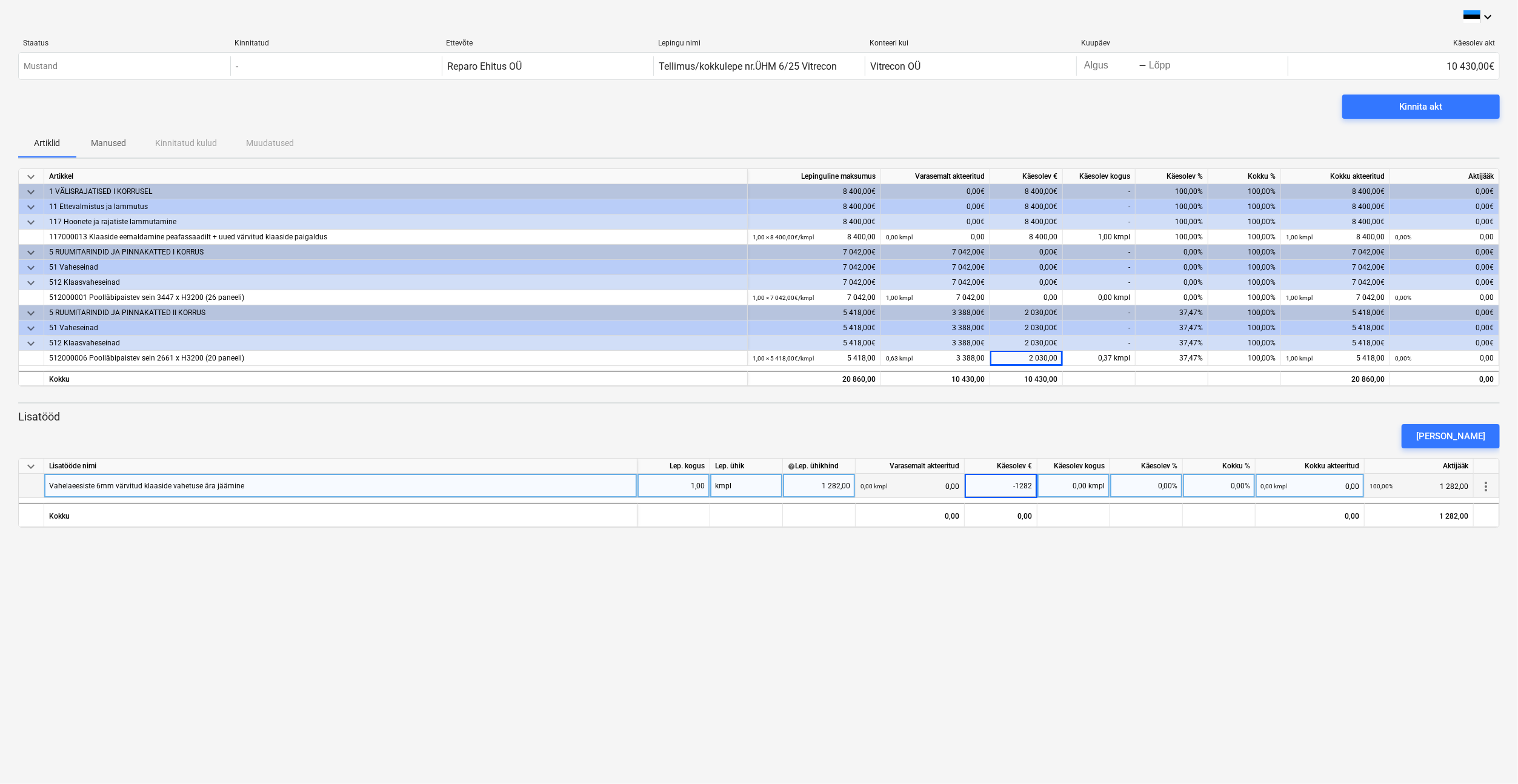
click at [1001, 614] on div "keyboard_arrow_down Staatus Kinnitatud Ettevõte Lepingu nimi Konteeri kui Kuupä…" at bounding box center [759, 392] width 1518 height 784
click at [691, 486] on div "1,00" at bounding box center [673, 486] width 62 height 25
type input "-1"
click at [752, 566] on div "keyboard_arrow_down Staatus Kinnitatud Ettevõte Lepingu nimi Konteeri kui Kuupä…" at bounding box center [759, 392] width 1518 height 784
click at [1016, 483] on div "0,00" at bounding box center [1001, 486] width 62 height 25
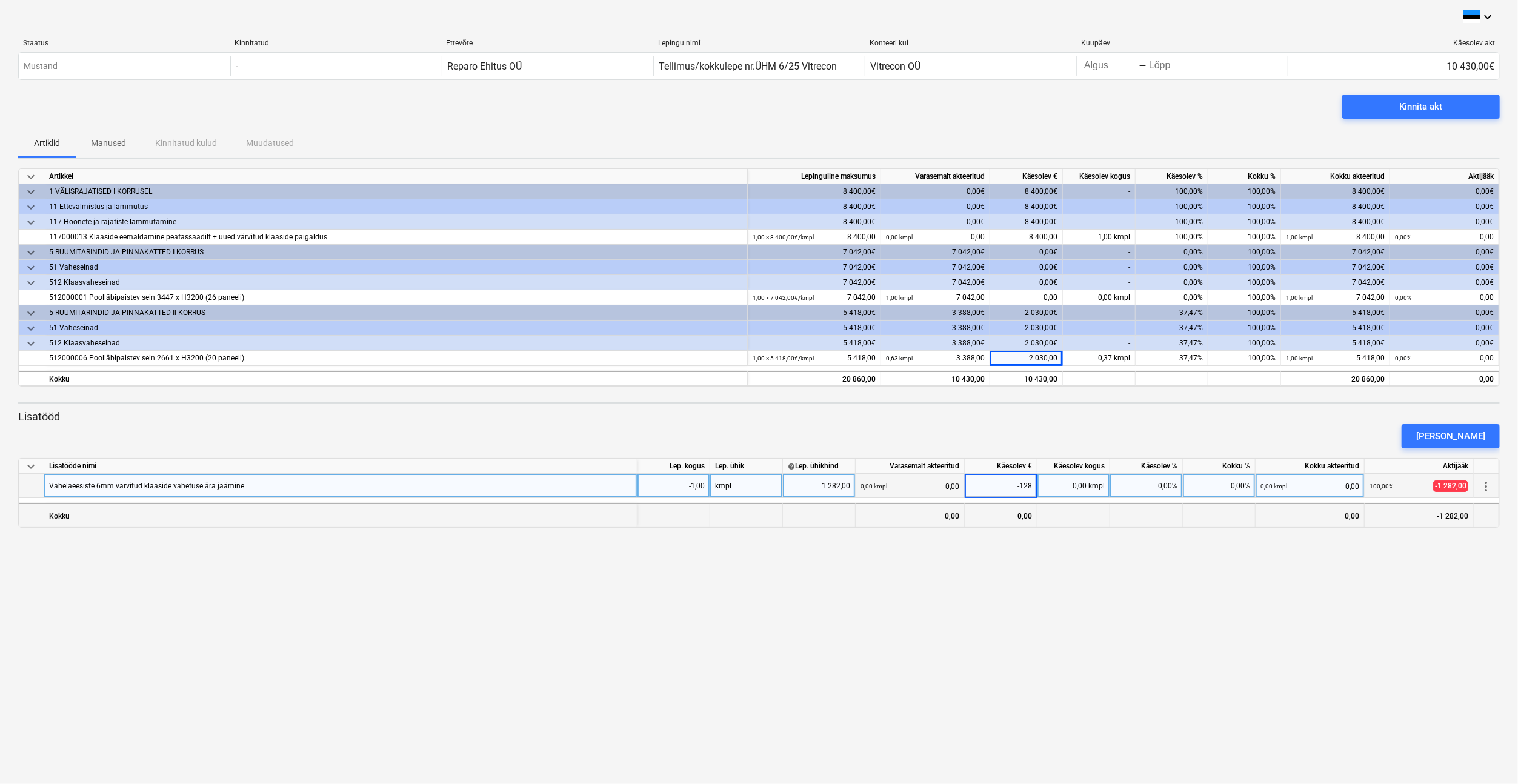
type input "-1282"
click at [1018, 590] on div "keyboard_arrow_down Staatus Kinnitatud Ettevõte Lepingu nimi Konteeri kui Kuupä…" at bounding box center [759, 392] width 1518 height 784
click at [1373, 111] on span "Kinnita akt" at bounding box center [1421, 107] width 129 height 16
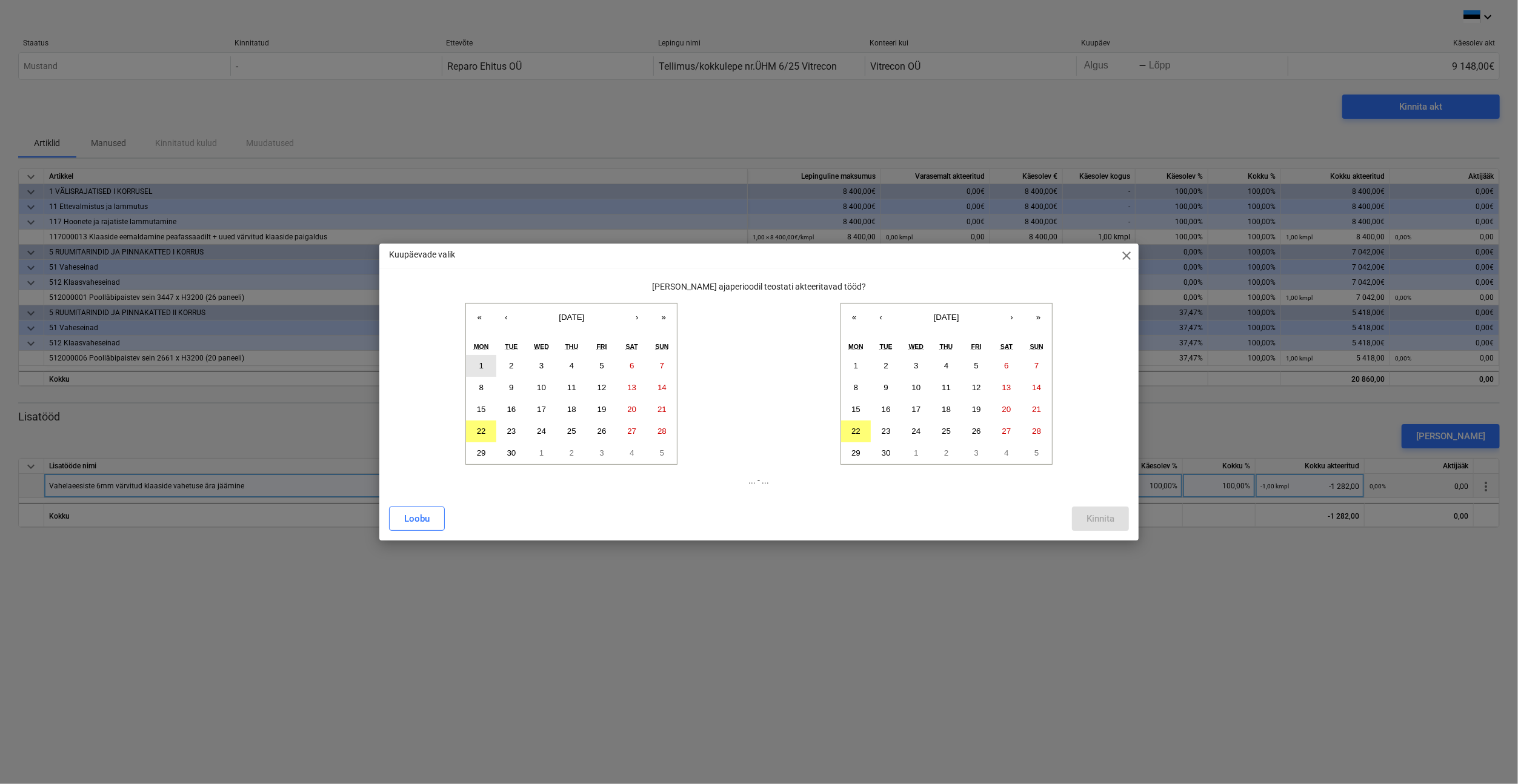
click at [483, 364] on abbr "1" at bounding box center [481, 366] width 4 height 9
click at [951, 410] on abbr "18" at bounding box center [946, 410] width 9 height 9
click at [1110, 517] on div "Kinnita" at bounding box center [1100, 519] width 28 height 16
